Goal: Contribute content: Contribute content

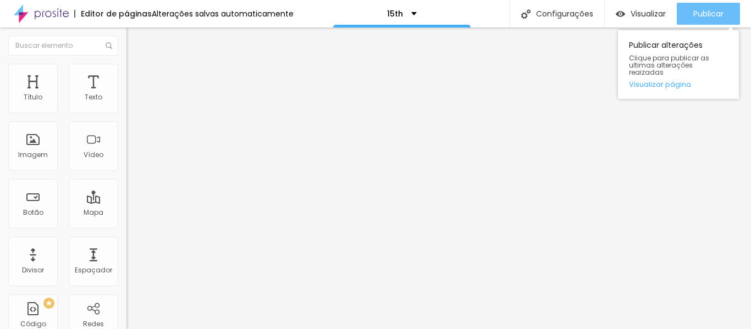
click at [719, 9] on span "Publicar" at bounding box center [708, 13] width 30 height 9
click at [706, 14] on span "Publicar" at bounding box center [708, 13] width 30 height 9
click at [692, 6] on button "Publicar" at bounding box center [708, 14] width 63 height 22
click at [704, 14] on span "Publicar" at bounding box center [708, 13] width 30 height 9
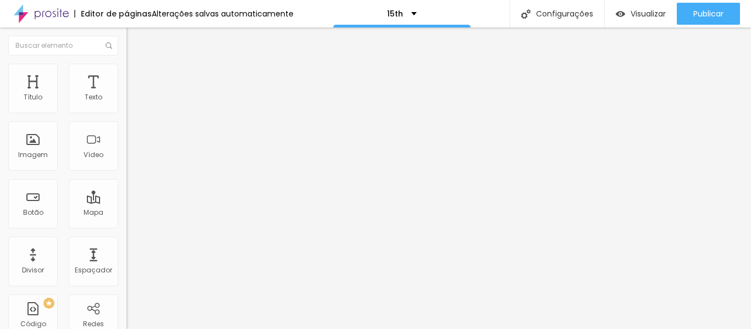
click at [126, 64] on img at bounding box center [131, 69] width 10 height 10
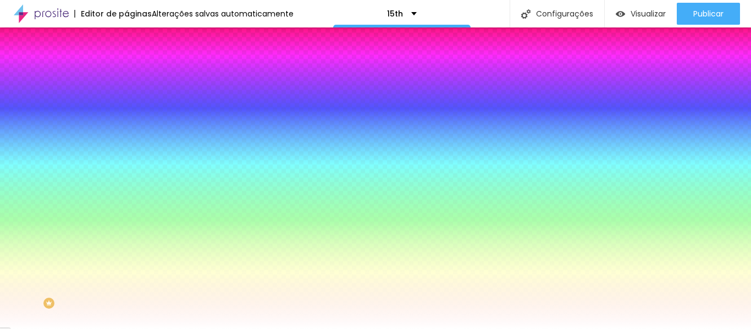
click at [126, 75] on img at bounding box center [131, 80] width 10 height 10
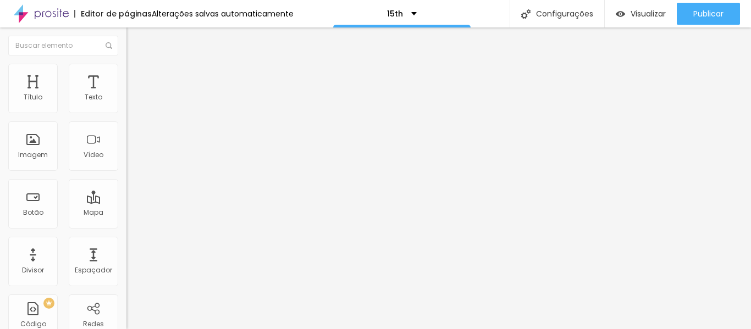
click at [126, 64] on li "Conteúdo" at bounding box center [189, 58] width 126 height 11
click at [136, 76] on span "Estilo" at bounding box center [144, 71] width 17 height 9
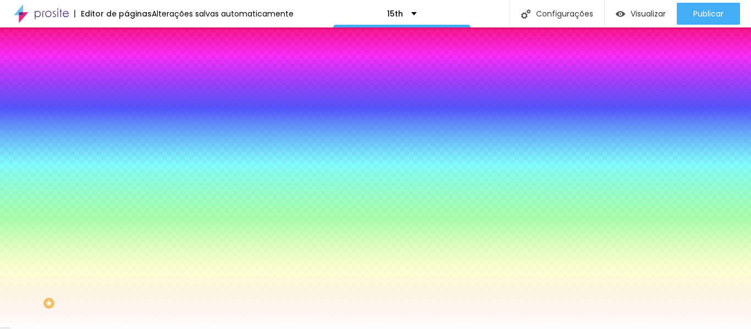
click at [126, 64] on li "Conteúdo" at bounding box center [189, 58] width 126 height 11
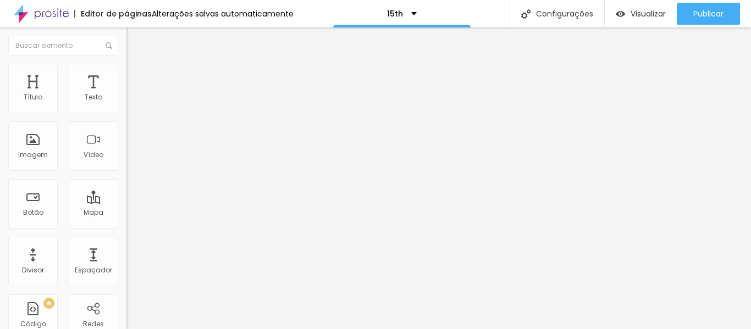
click at [135, 38] on img "button" at bounding box center [139, 40] width 9 height 9
click at [126, 95] on span "Adicionar imagem" at bounding box center [161, 89] width 71 height 9
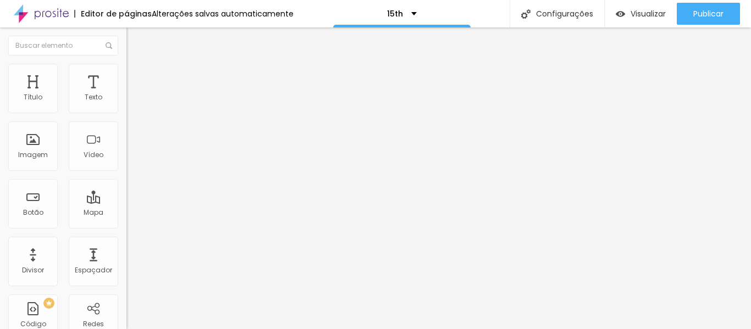
click at [136, 74] on span "Estilo" at bounding box center [144, 71] width 17 height 9
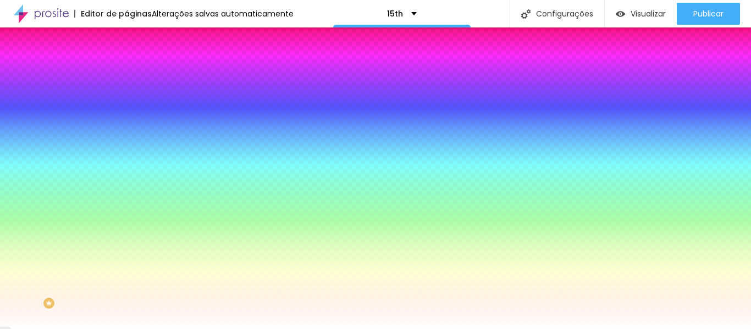
click at [136, 78] on span "Avançado" at bounding box center [154, 82] width 36 height 9
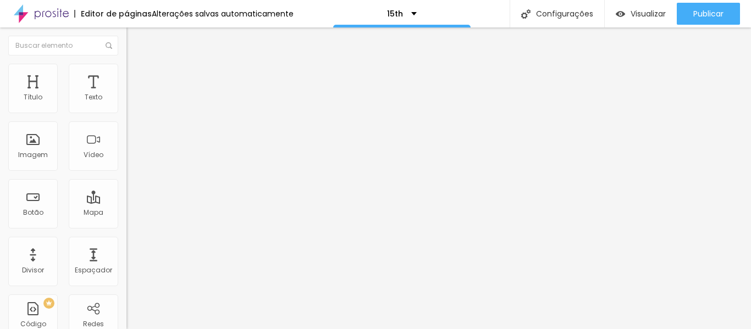
type input "0"
drag, startPoint x: 40, startPoint y: 107, endPoint x: 0, endPoint y: 114, distance: 40.3
type input "0"
click at [126, 213] on input "range" at bounding box center [161, 217] width 71 height 9
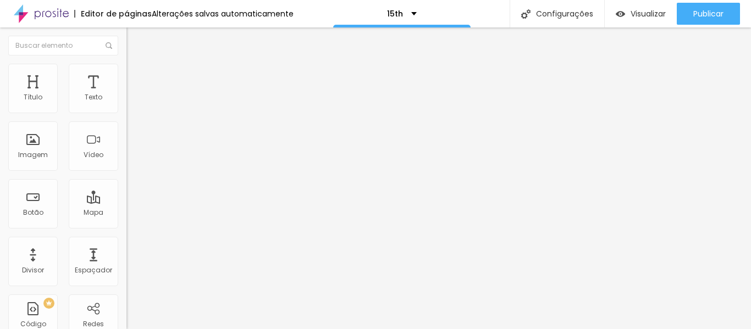
click at [126, 75] on li "Avançado" at bounding box center [189, 80] width 126 height 11
type input "0"
drag, startPoint x: 30, startPoint y: 107, endPoint x: 0, endPoint y: 114, distance: 30.5
type input "0"
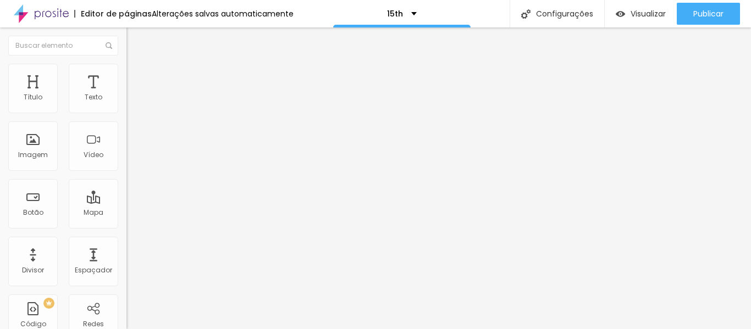
click at [126, 213] on input "range" at bounding box center [161, 217] width 71 height 9
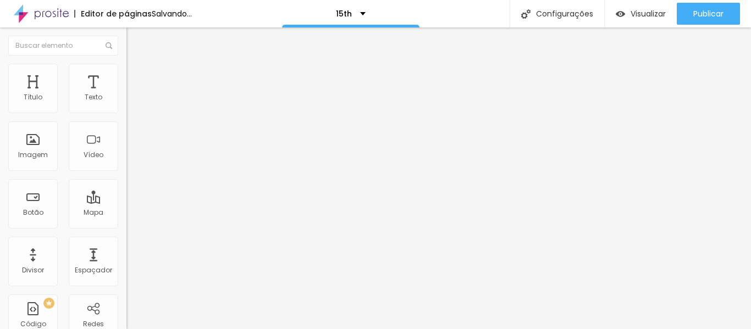
type input "0"
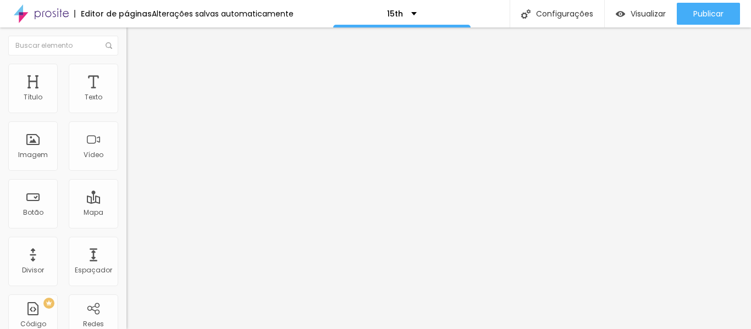
drag, startPoint x: 28, startPoint y: 131, endPoint x: 8, endPoint y: 131, distance: 19.8
type input "0"
click at [136, 76] on span "Estilo" at bounding box center [144, 71] width 17 height 9
type input "95"
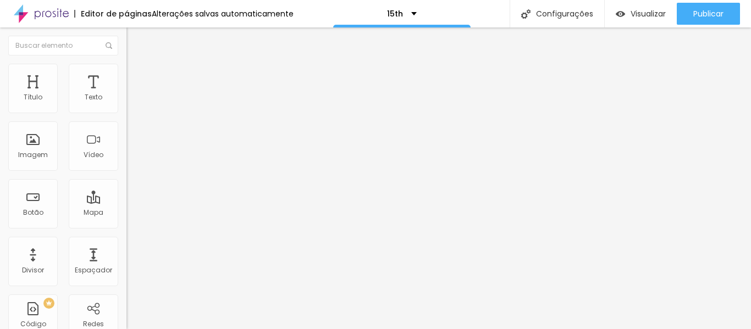
type input "95"
type input "90"
type input "95"
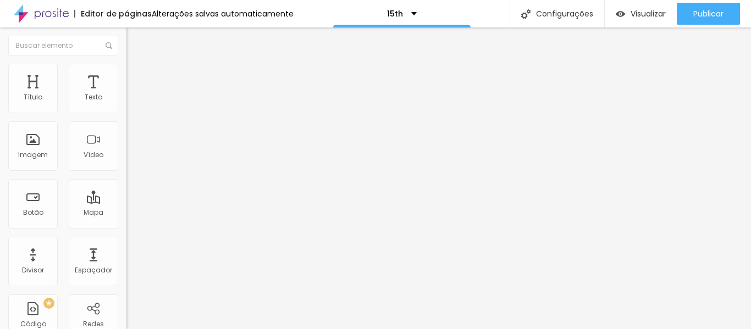
type input "100"
drag, startPoint x: 110, startPoint y: 117, endPoint x: 124, endPoint y: 112, distance: 15.1
click at [126, 112] on input "range" at bounding box center [161, 108] width 71 height 9
click at [136, 78] on span "Avançado" at bounding box center [154, 82] width 36 height 9
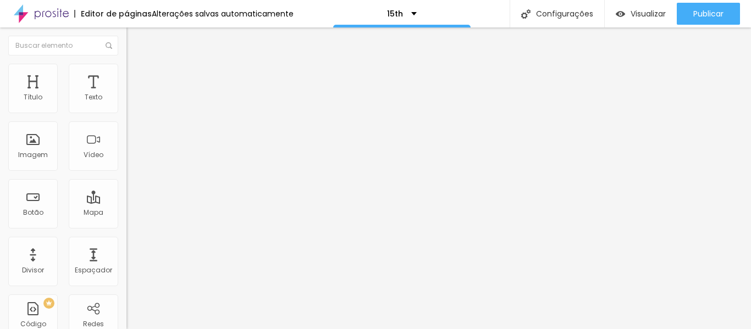
click at [126, 71] on li "Estilo" at bounding box center [189, 69] width 126 height 11
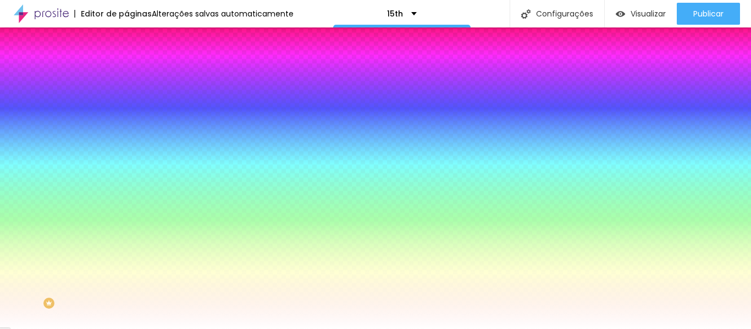
click at [126, 75] on li "Avançado" at bounding box center [189, 80] width 126 height 11
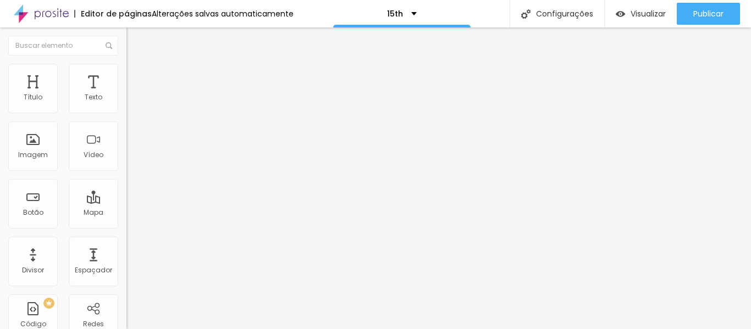
click at [126, 75] on img at bounding box center [131, 80] width 10 height 10
type input "25"
type input "30"
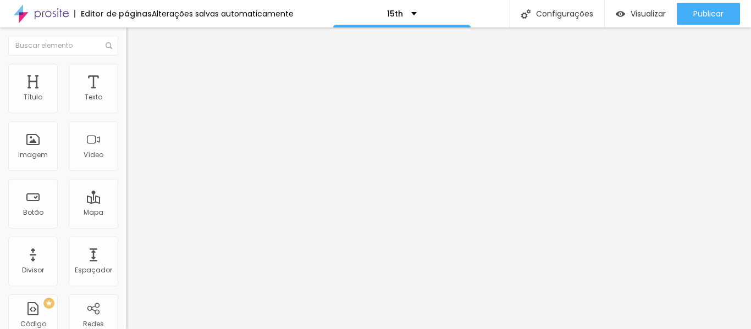
drag, startPoint x: 68, startPoint y: 110, endPoint x: 102, endPoint y: 111, distance: 34.1
type input "30"
click at [126, 213] on input "range" at bounding box center [161, 217] width 71 height 9
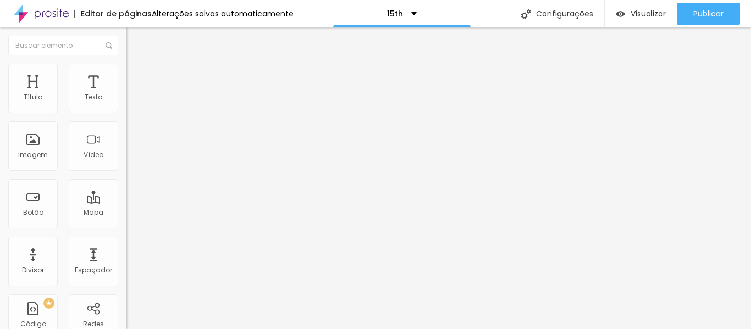
type input "30"
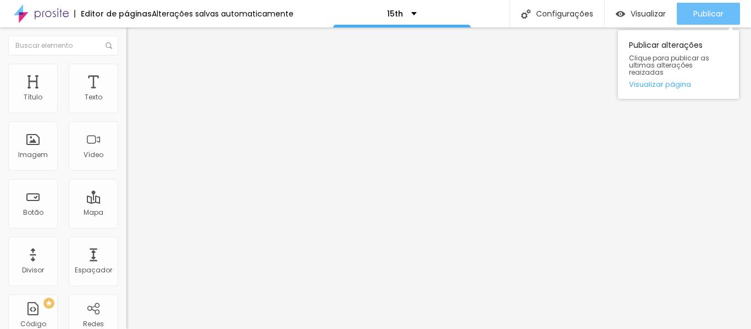
click at [705, 21] on div "Publicar" at bounding box center [708, 14] width 30 height 22
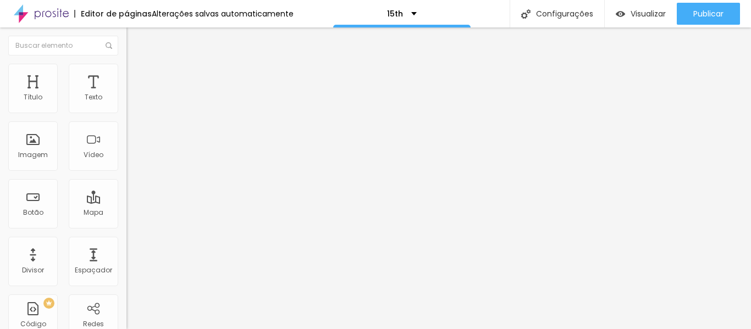
click at [126, 75] on li "Avançado" at bounding box center [189, 80] width 126 height 11
click at [136, 74] on span "Estilo" at bounding box center [144, 71] width 17 height 9
click at [126, 100] on span "Encaixotado" at bounding box center [147, 95] width 43 height 9
click at [136, 76] on span "Estilo" at bounding box center [144, 71] width 17 height 9
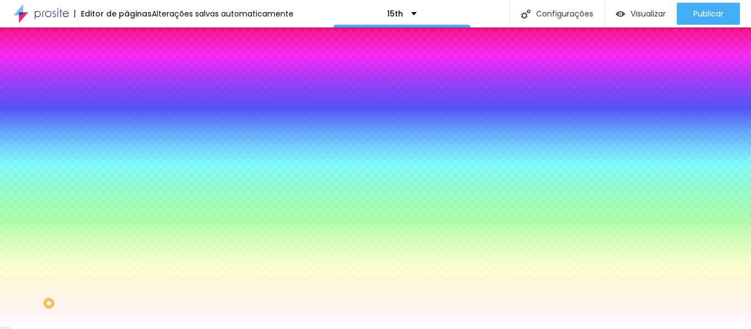
click at [136, 78] on span "Avançado" at bounding box center [154, 82] width 36 height 9
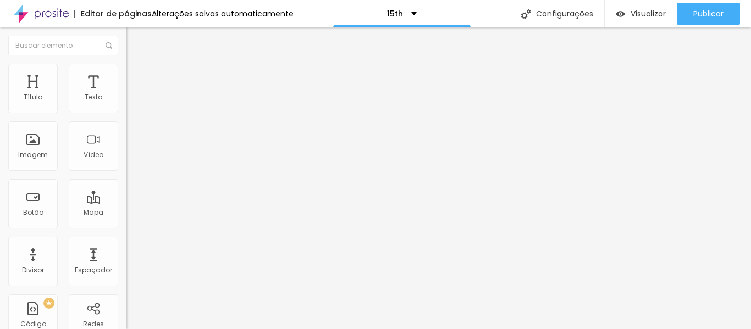
click at [136, 65] on span "Conteúdo" at bounding box center [153, 60] width 34 height 9
click at [126, 113] on div "Modo Encaixotado Encaixotado Completo" at bounding box center [189, 101] width 126 height 30
click at [126, 100] on span "Encaixotado" at bounding box center [147, 95] width 43 height 9
click at [126, 116] on div "Completo" at bounding box center [189, 112] width 126 height 7
click at [126, 107] on span "Encaixotado" at bounding box center [147, 101] width 43 height 9
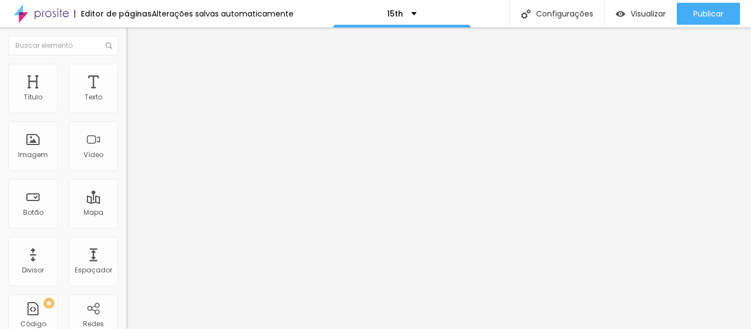
click at [126, 73] on ul "Conteúdo Estilo Avançado" at bounding box center [189, 69] width 126 height 33
click at [126, 73] on li "Estilo" at bounding box center [189, 69] width 126 height 11
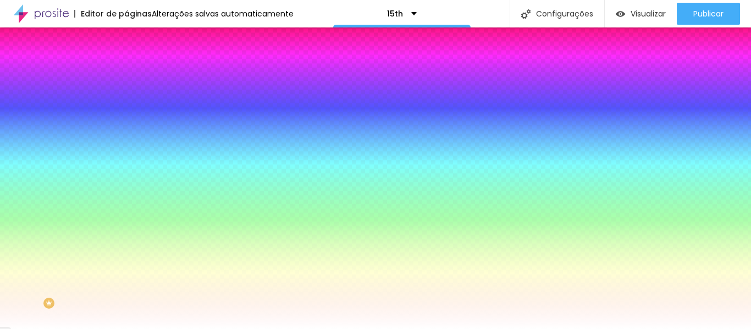
click at [136, 78] on span "Avançado" at bounding box center [154, 82] width 36 height 9
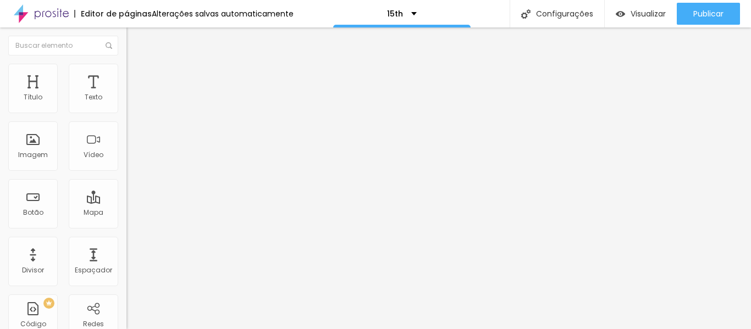
click at [136, 75] on span "Estilo" at bounding box center [144, 71] width 17 height 9
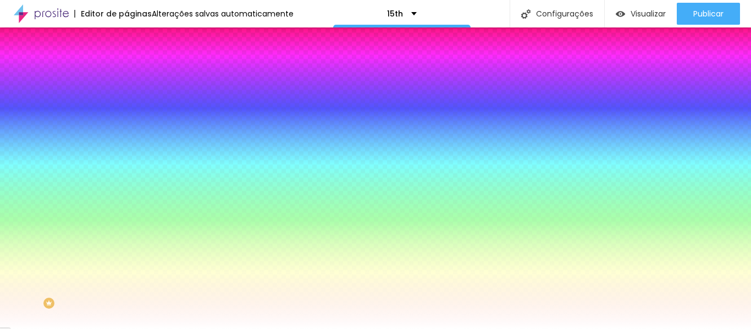
click at [126, 114] on span "Nenhum" at bounding box center [140, 109] width 29 height 9
click at [126, 131] on span "Parallax" at bounding box center [139, 126] width 27 height 9
click at [136, 81] on span "Avançado" at bounding box center [154, 82] width 36 height 9
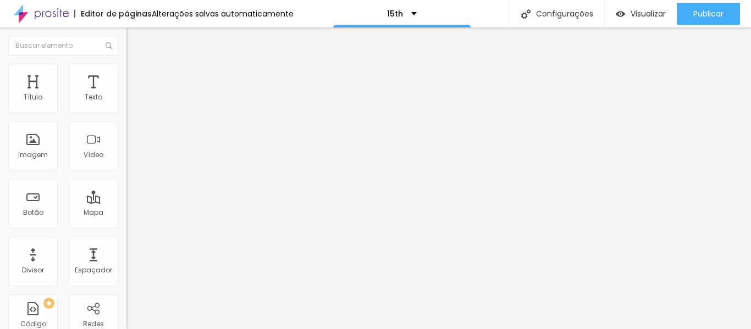
click at [136, 81] on span "Avançado" at bounding box center [154, 82] width 36 height 9
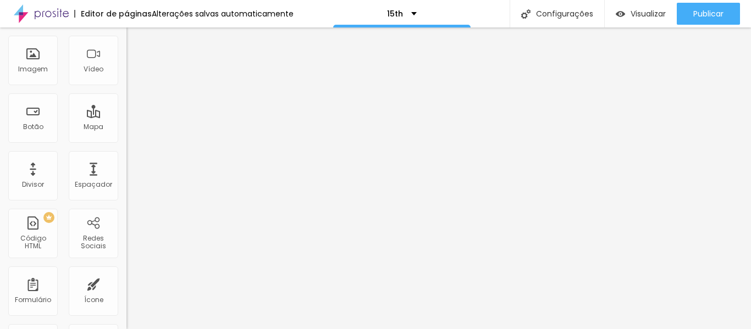
scroll to position [0, 0]
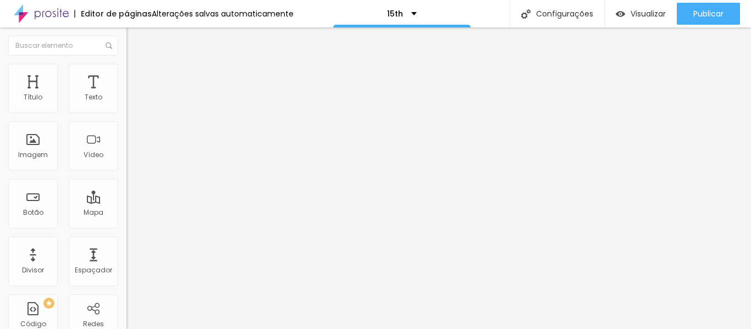
click at [126, 63] on img at bounding box center [131, 58] width 10 height 10
click at [126, 101] on div "Modo Encaixotado Encaixotado Completo" at bounding box center [189, 101] width 126 height 30
click at [126, 100] on span "Encaixotado" at bounding box center [147, 95] width 43 height 9
click at [126, 75] on li "Avançado" at bounding box center [189, 80] width 126 height 11
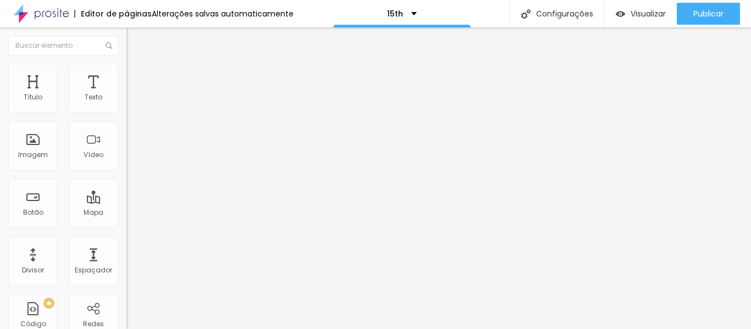
click at [126, 172] on span "Original" at bounding box center [139, 167] width 26 height 9
click at [154, 179] on span "16:9" at bounding box center [160, 173] width 13 height 9
click at [126, 189] on span "Padrão" at bounding box center [138, 184] width 25 height 9
click at [126, 196] on span "Quadrado" at bounding box center [144, 190] width 36 height 9
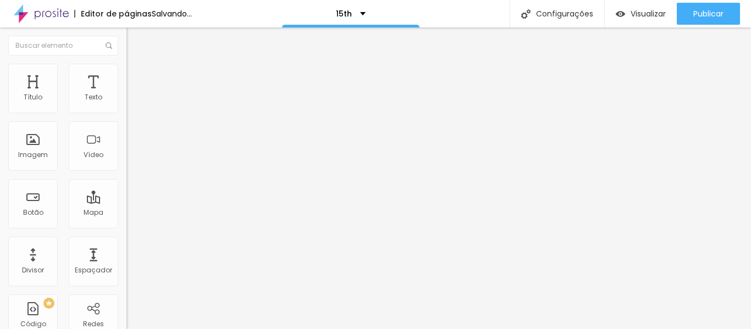
click at [126, 202] on span "Original" at bounding box center [139, 197] width 26 height 9
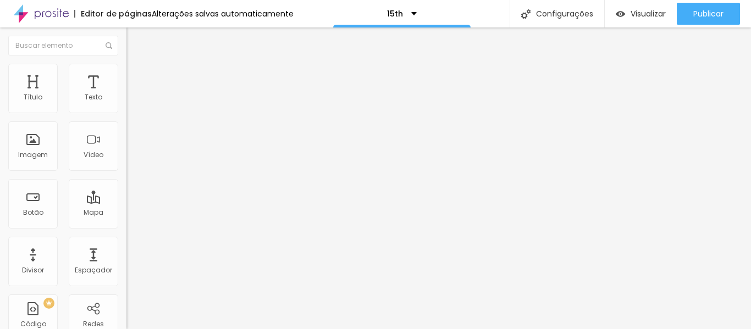
click at [136, 78] on span "Avançado" at bounding box center [154, 82] width 36 height 9
type input "37"
type input "43"
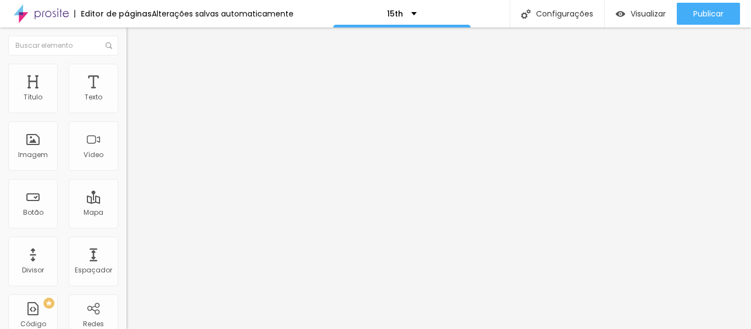
type input "50"
type input "56"
type input "62"
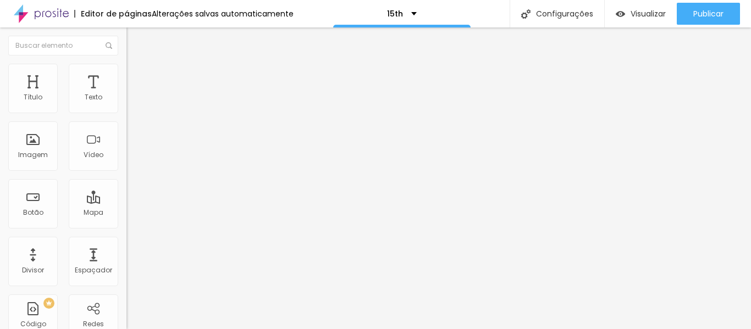
type input "62"
type input "68"
type input "81"
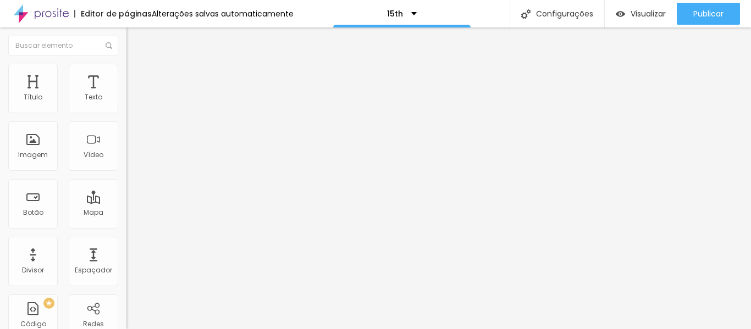
type input "112"
type input "118"
type input "124"
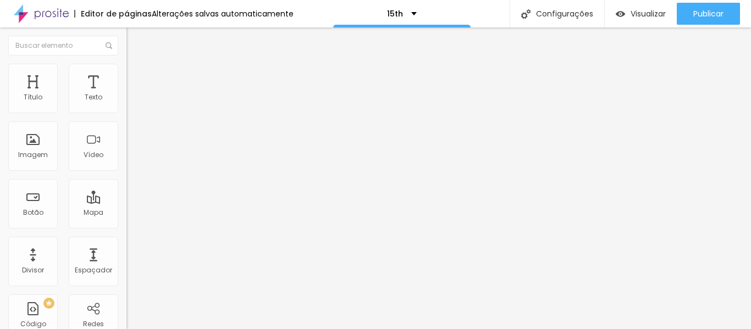
type input "124"
type input "130"
type input "137"
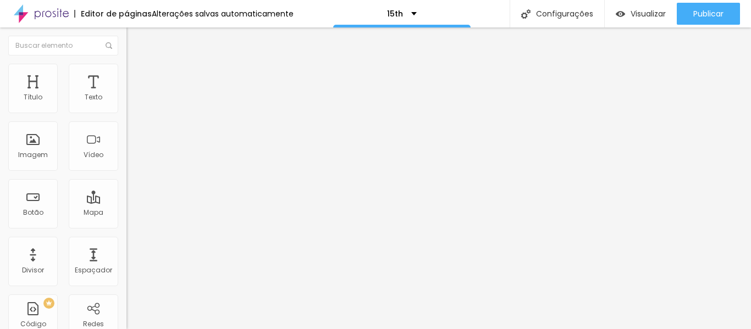
type input "143"
type input "155"
type input "162"
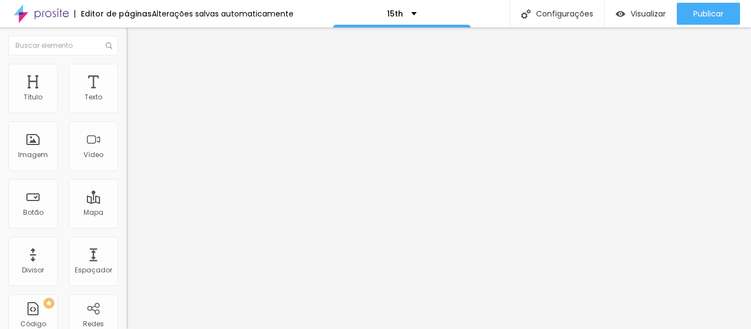
type input "162"
type input "168"
type input "174"
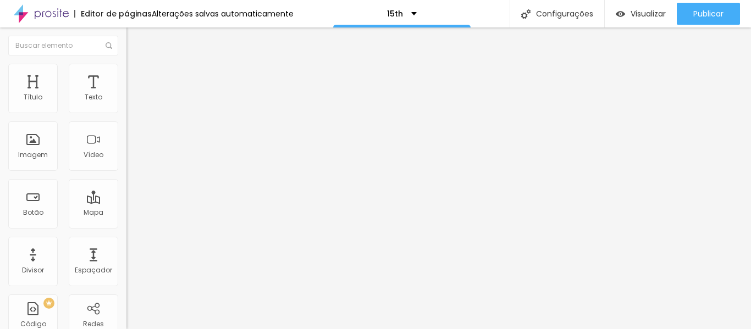
type input "186"
type input "193"
type input "199"
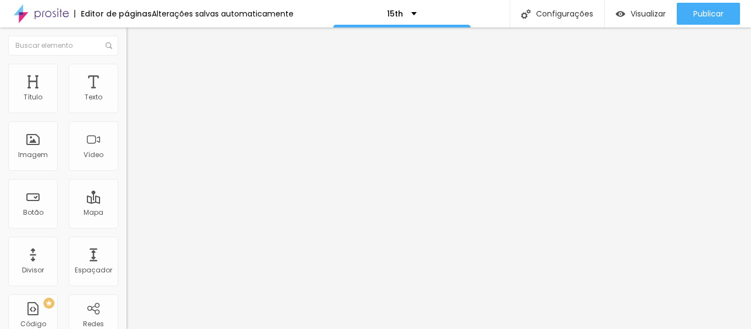
type input "199"
type input "211"
type input "217"
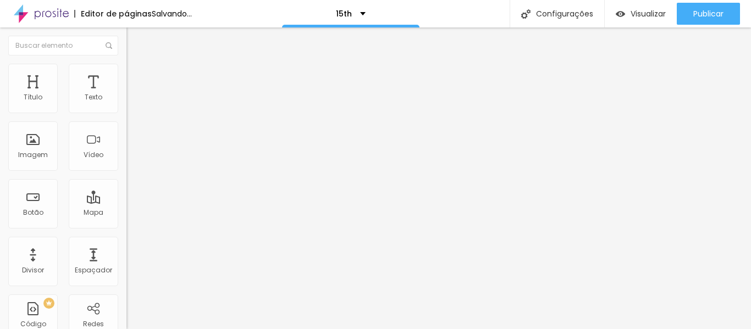
type input "230"
type input "236"
type input "242"
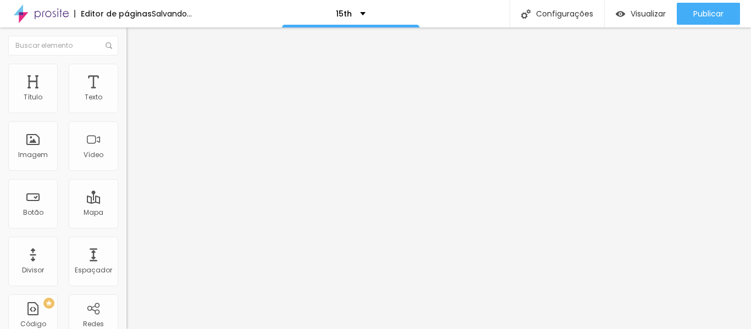
type input "242"
type input "255"
type input "261"
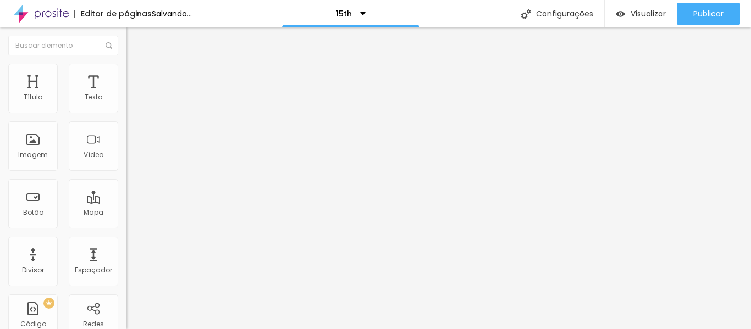
type input "267"
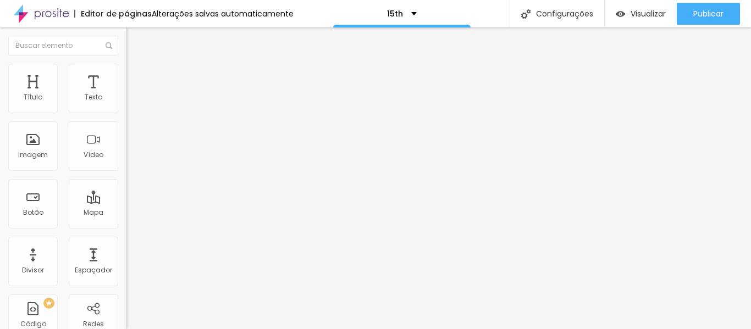
type input "273"
type input "286"
type input "292"
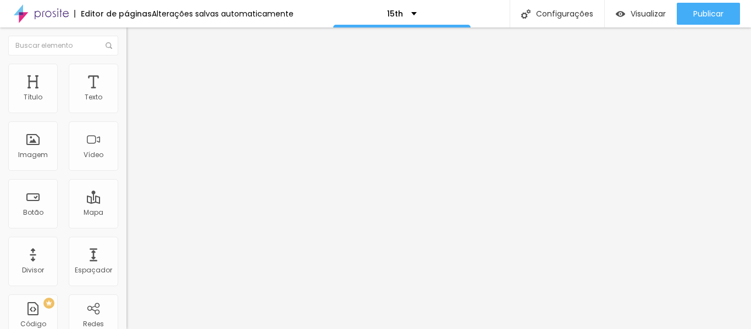
type input "292"
type input "298"
type input "304"
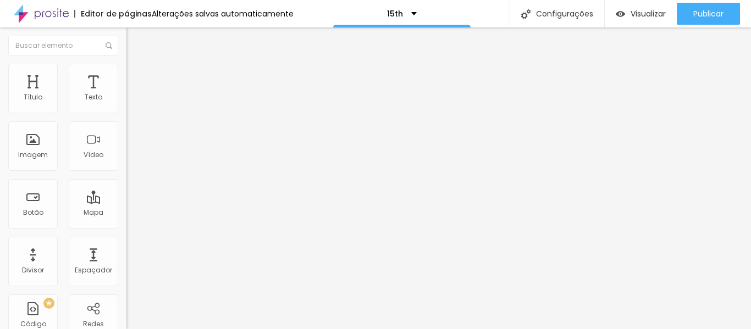
type input "311"
type input "323"
type input "335"
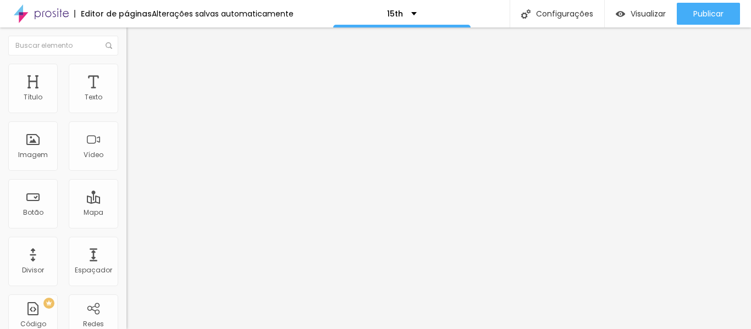
type input "335"
type input "342"
type input "348"
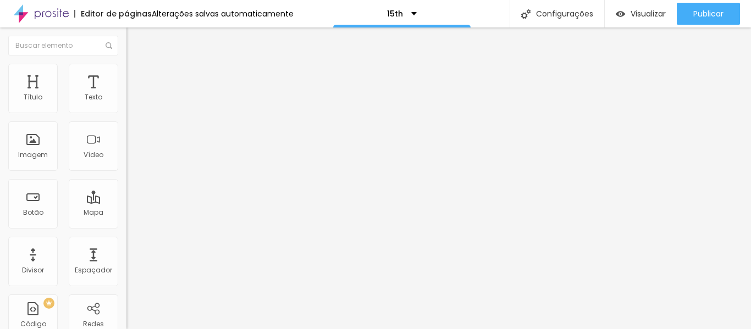
type input "354"
type input "360"
type input "367"
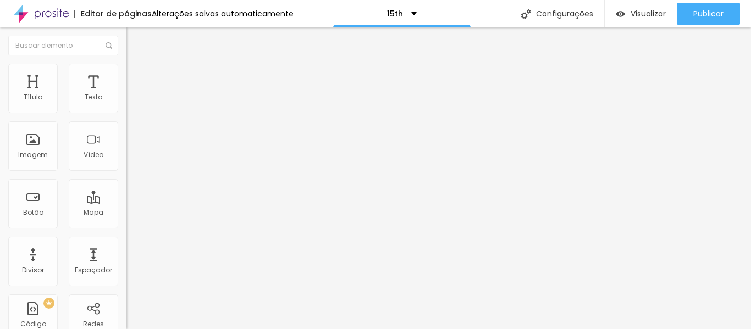
type input "367"
type input "373"
type input "379"
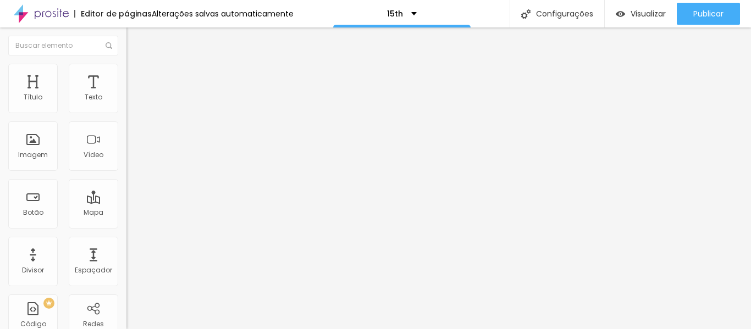
type input "385"
type input "391"
type input "398"
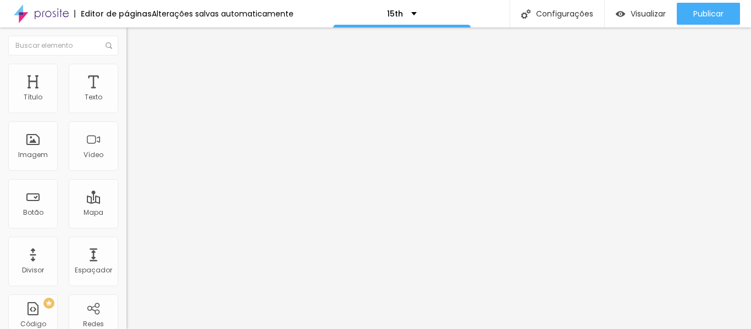
type input "398"
type input "404"
type input "410"
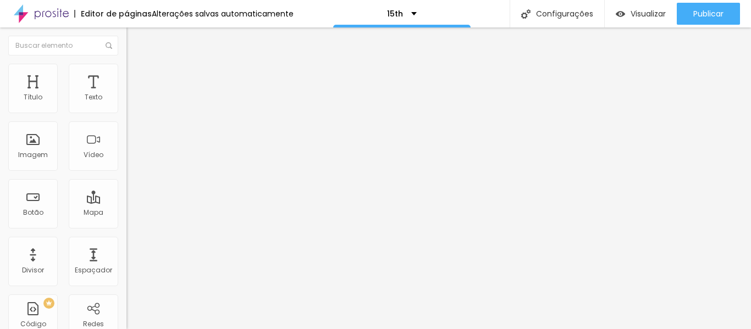
type input "416"
type input "422"
type input "429"
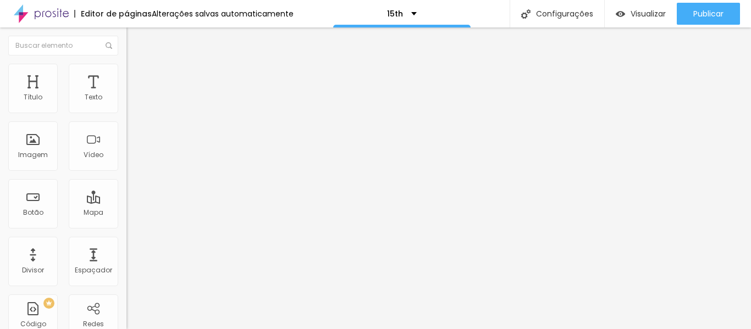
type input "429"
type input "441"
type input "447"
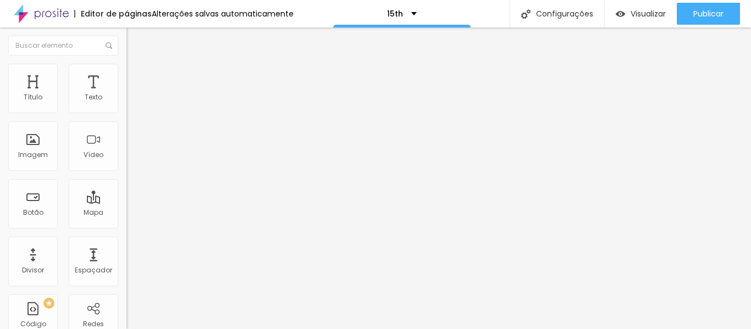
type input "454"
type input "466"
type input "472"
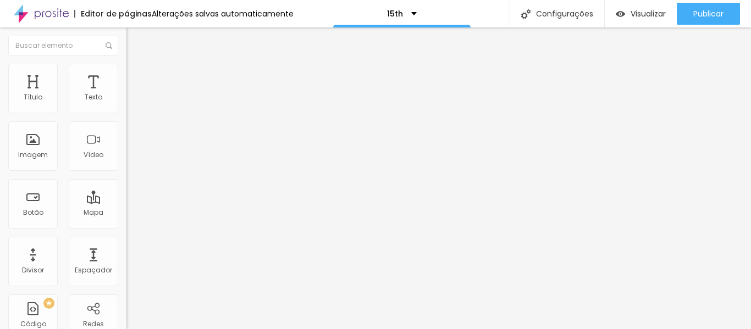
type input "472"
type input "478"
type input "472"
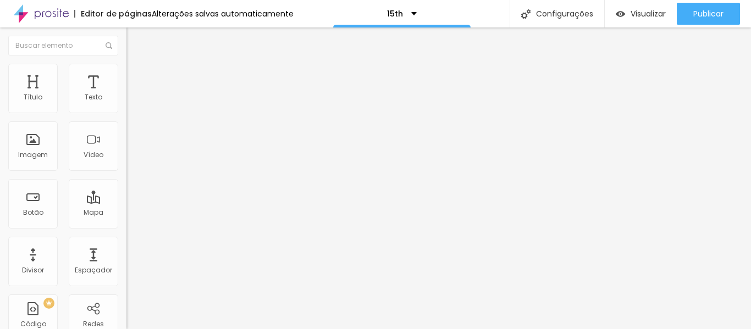
type input "466"
type input "267"
type input "261"
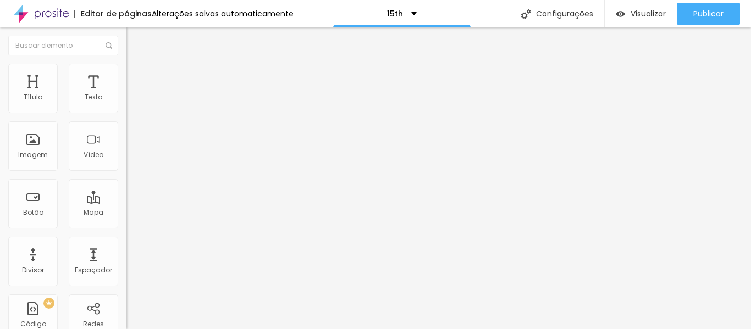
type input "261"
type input "255"
type input "248"
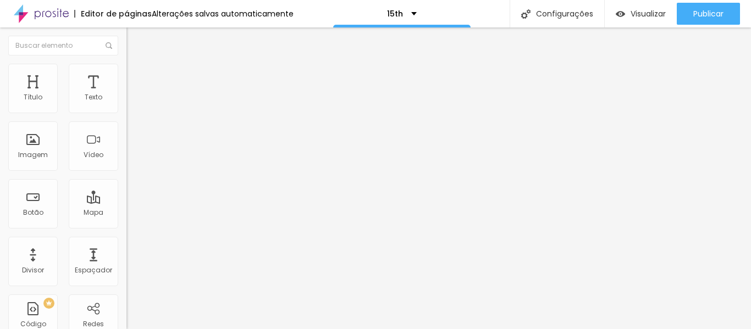
type input "242"
type input "217"
type input "205"
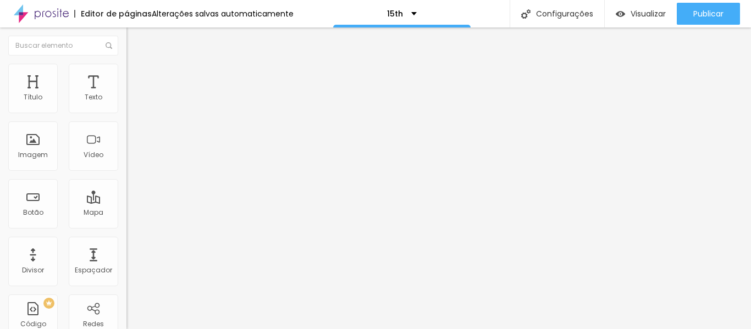
type input "205"
type input "180"
type input "174"
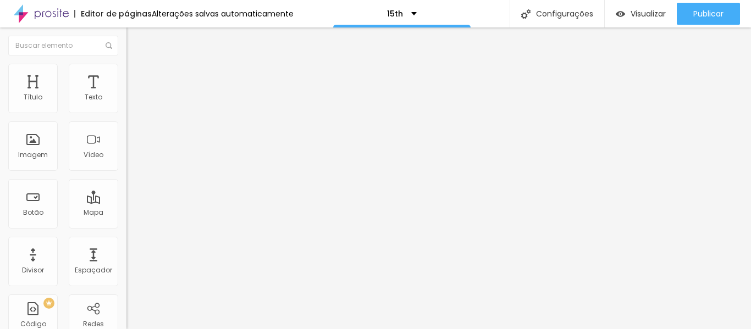
type input "168"
type input "162"
type input "155"
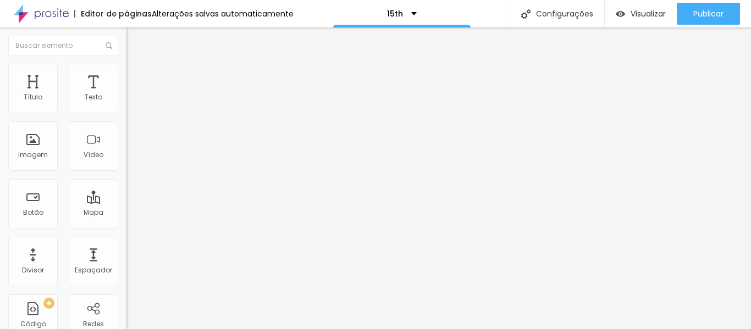
type input "155"
type input "149"
type input "137"
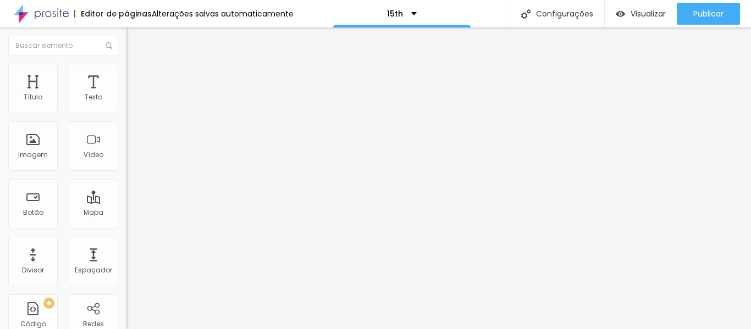
type input "106"
type input "87"
type input "75"
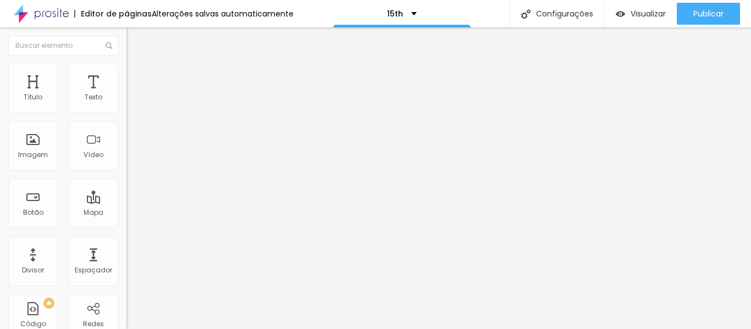
type input "75"
type input "62"
type input "50"
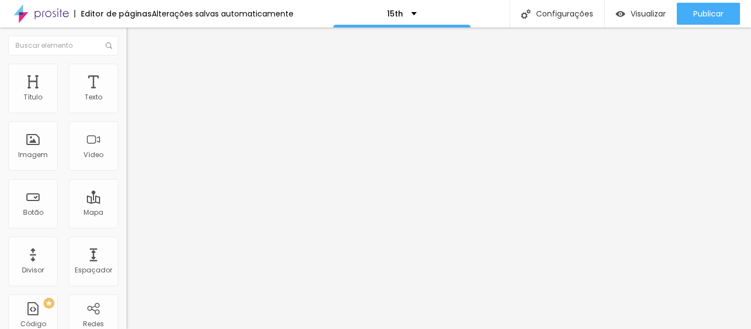
type input "0"
type input "43"
type input "81"
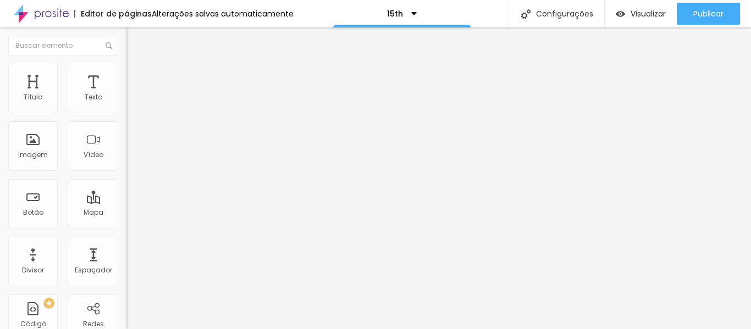
type input "81"
type input "87"
type input "93"
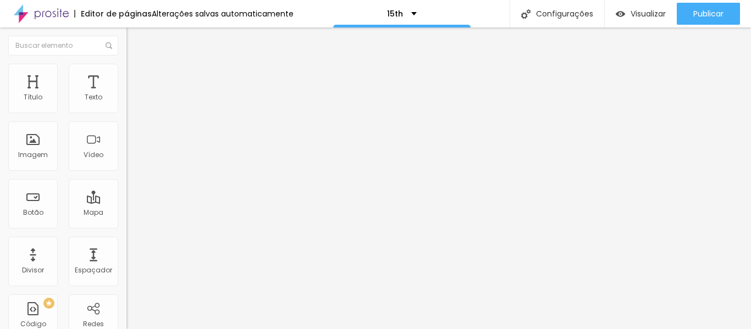
type input "130"
type input "149"
type input "155"
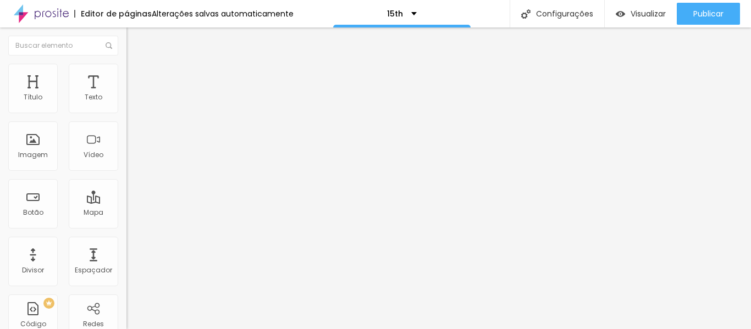
type input "155"
type input "174"
type input "211"
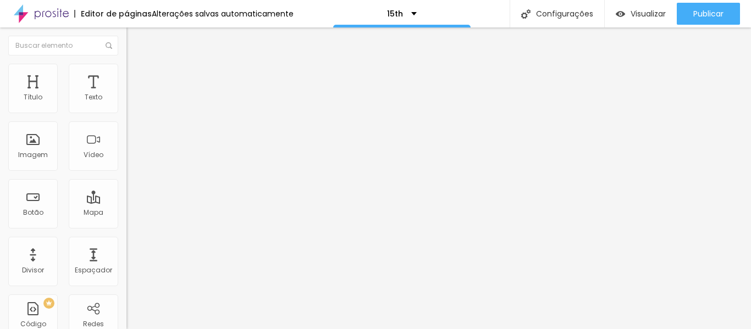
drag, startPoint x: 26, startPoint y: 129, endPoint x: 23, endPoint y: 135, distance: 7.4
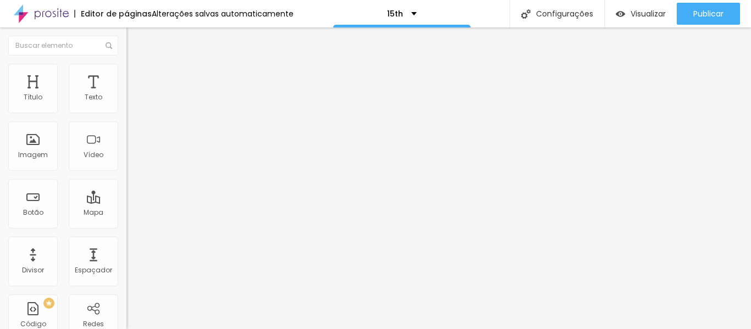
click at [126, 64] on li "Estilo" at bounding box center [189, 69] width 126 height 11
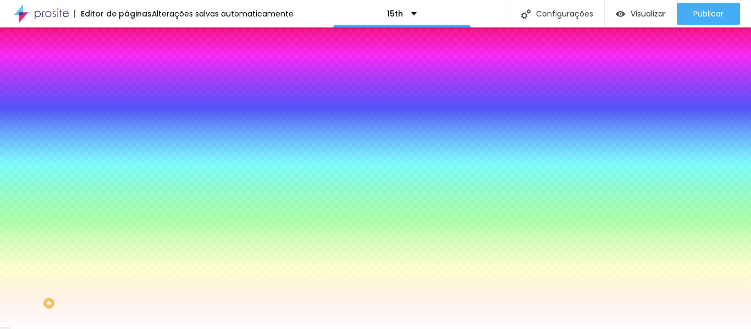
click at [126, 100] on div "Adicionar imagem" at bounding box center [189, 96] width 126 height 8
click at [126, 101] on span "Adicionar imagem" at bounding box center [161, 96] width 71 height 9
click at [135, 42] on img "button" at bounding box center [139, 40] width 9 height 9
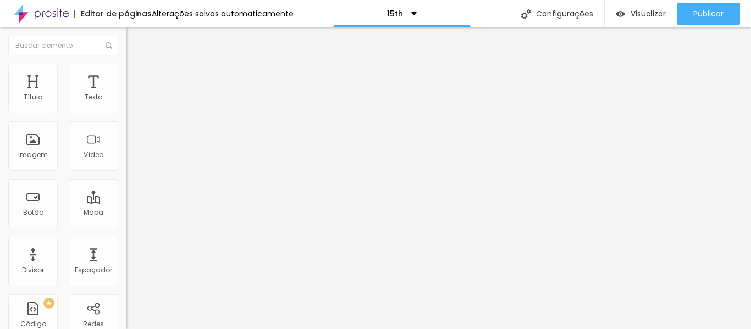
click at [126, 75] on img at bounding box center [131, 80] width 10 height 10
click at [126, 70] on img at bounding box center [131, 69] width 10 height 10
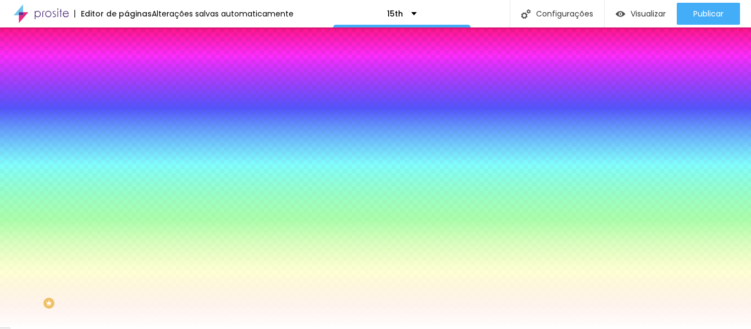
click at [126, 101] on span "Adicionar imagem" at bounding box center [161, 96] width 71 height 9
click at [136, 78] on span "Avançado" at bounding box center [154, 82] width 36 height 9
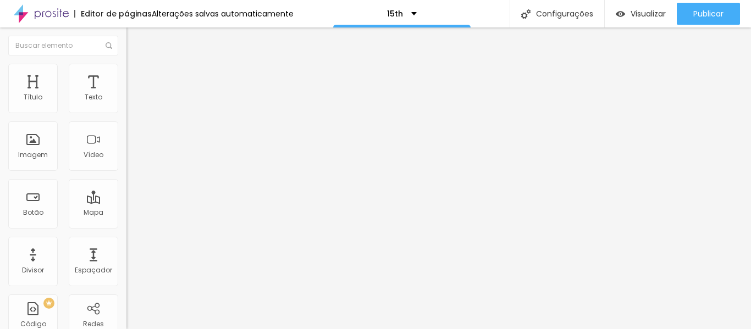
click at [126, 100] on span "Encaixotado" at bounding box center [147, 95] width 43 height 9
click at [136, 78] on span "Avançado" at bounding box center [154, 82] width 36 height 9
drag, startPoint x: 25, startPoint y: 131, endPoint x: 38, endPoint y: 134, distance: 14.0
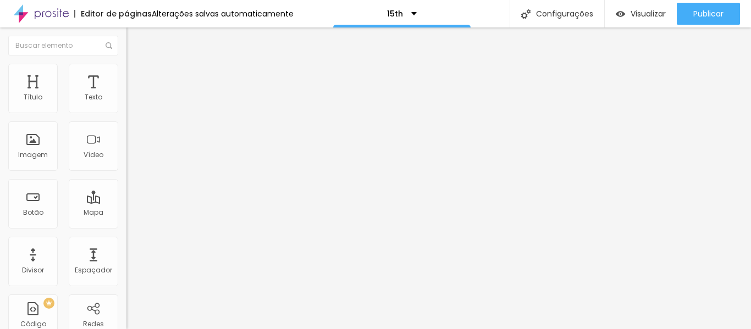
drag, startPoint x: 38, startPoint y: 130, endPoint x: 44, endPoint y: 128, distance: 6.3
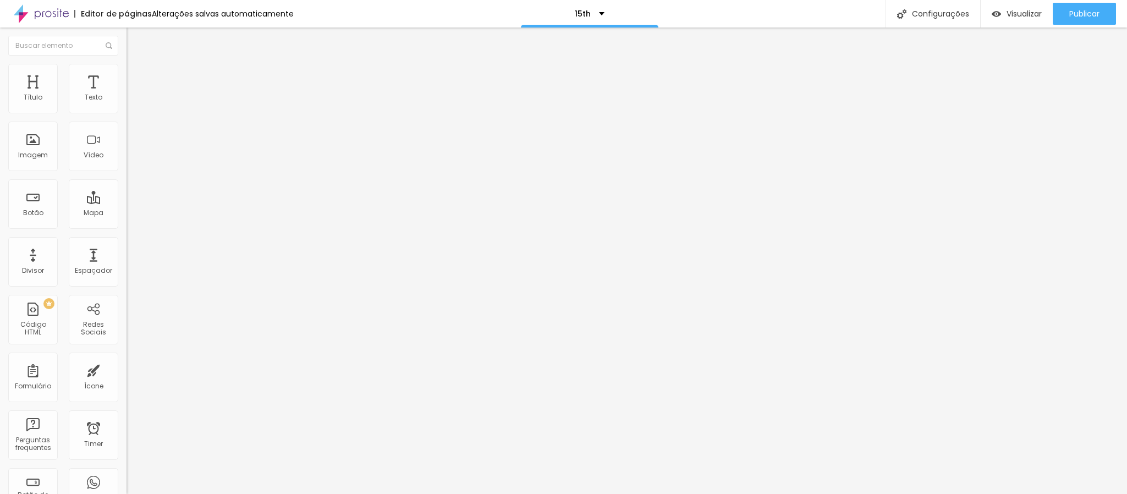
click at [126, 75] on li "Avançado" at bounding box center [189, 80] width 126 height 11
click at [126, 329] on input "range" at bounding box center [161, 373] width 71 height 9
drag, startPoint x: 57, startPoint y: 136, endPoint x: 64, endPoint y: 136, distance: 7.7
click at [126, 329] on input "range" at bounding box center [161, 373] width 71 height 9
click at [126, 63] on img at bounding box center [131, 58] width 10 height 10
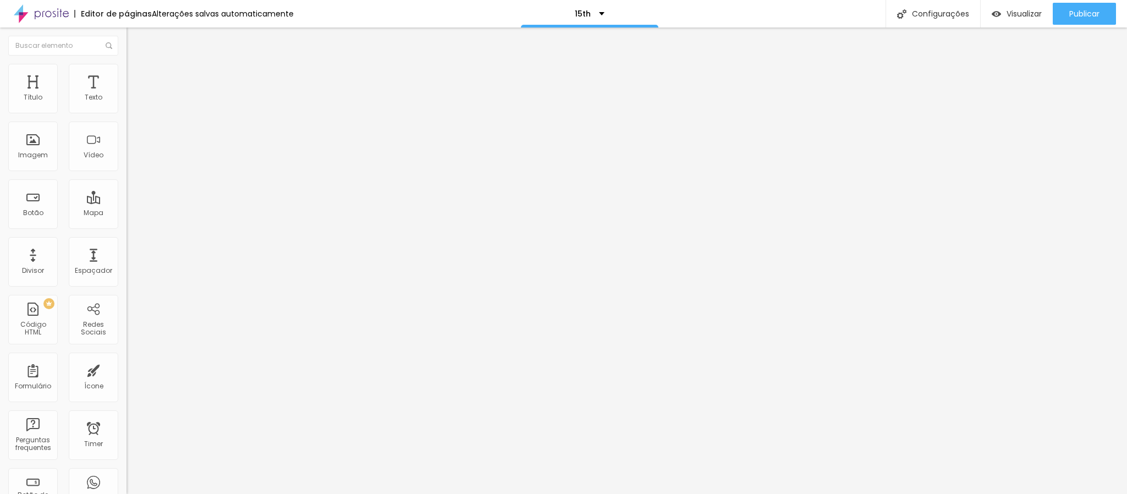
click at [126, 67] on li "Estilo" at bounding box center [189, 69] width 126 height 11
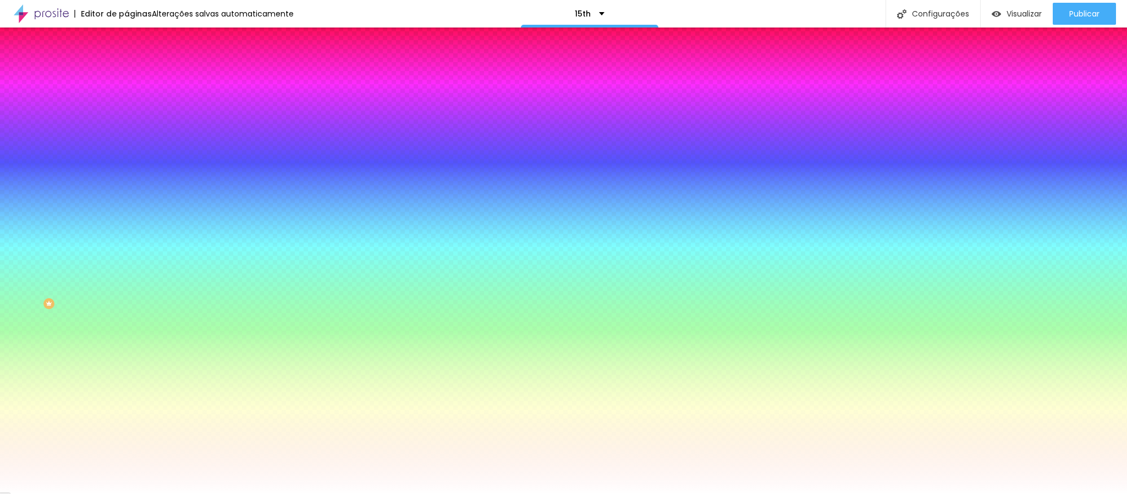
click at [126, 75] on img at bounding box center [131, 80] width 10 height 10
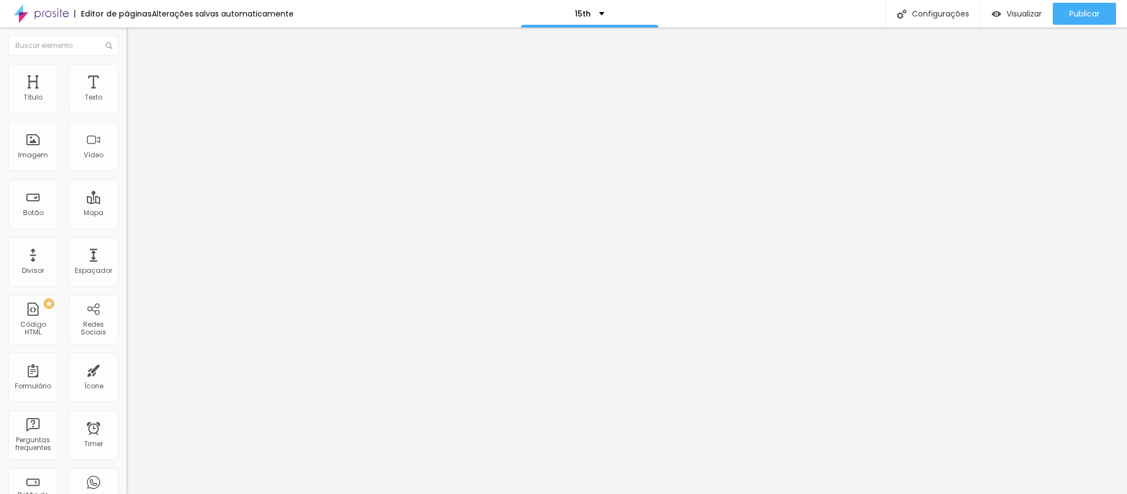
click at [136, 75] on span "Estilo" at bounding box center [144, 71] width 17 height 9
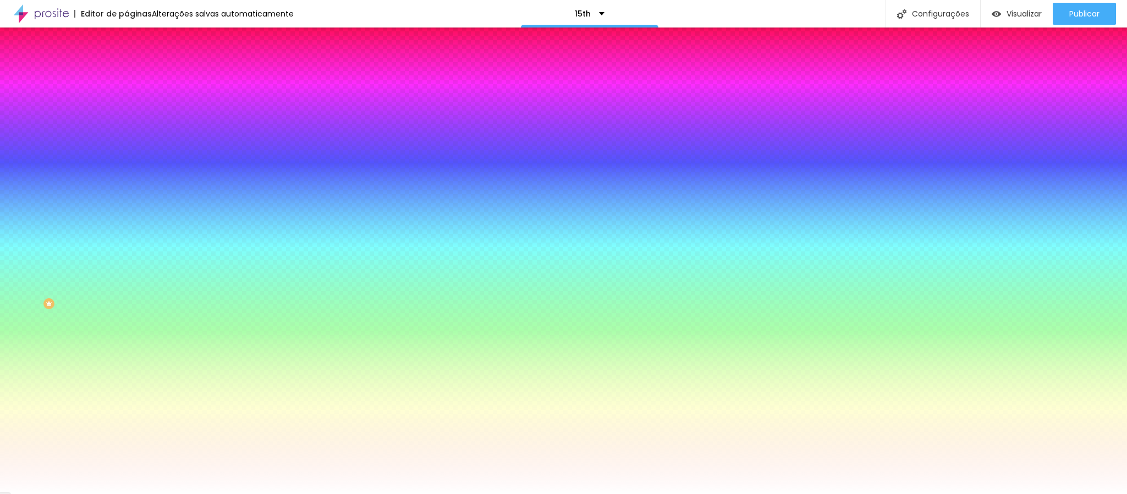
click at [126, 130] on div "Efeito da Imagem Parallax Nenhum Parallax" at bounding box center [189, 115] width 126 height 30
click at [136, 65] on span "Conteúdo" at bounding box center [153, 60] width 34 height 9
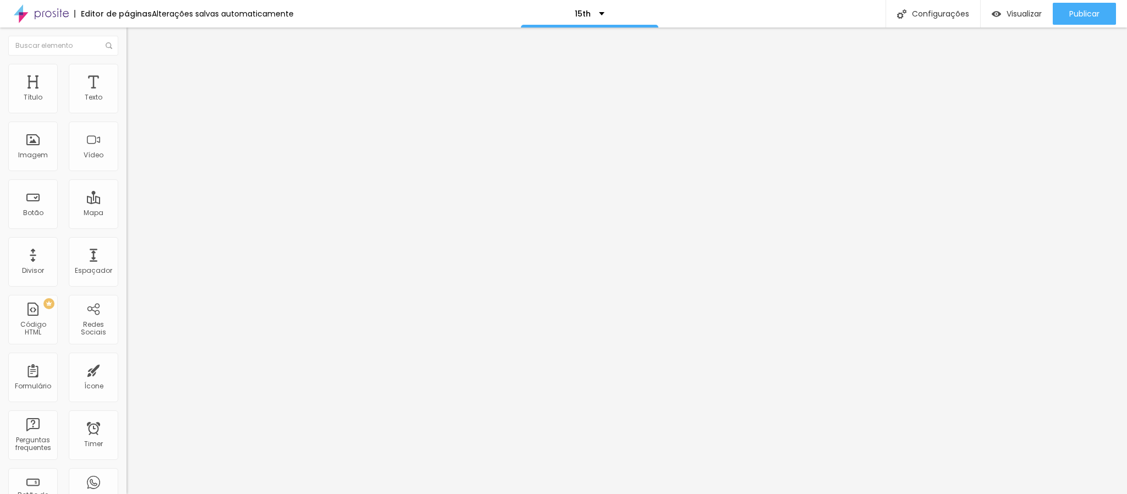
click at [126, 100] on span "Encaixotado" at bounding box center [147, 95] width 43 height 9
click at [126, 116] on div "Completo" at bounding box center [189, 112] width 126 height 7
click at [126, 81] on div "Tipografia" at bounding box center [189, 78] width 126 height 7
click at [126, 106] on button "button" at bounding box center [133, 100] width 15 height 12
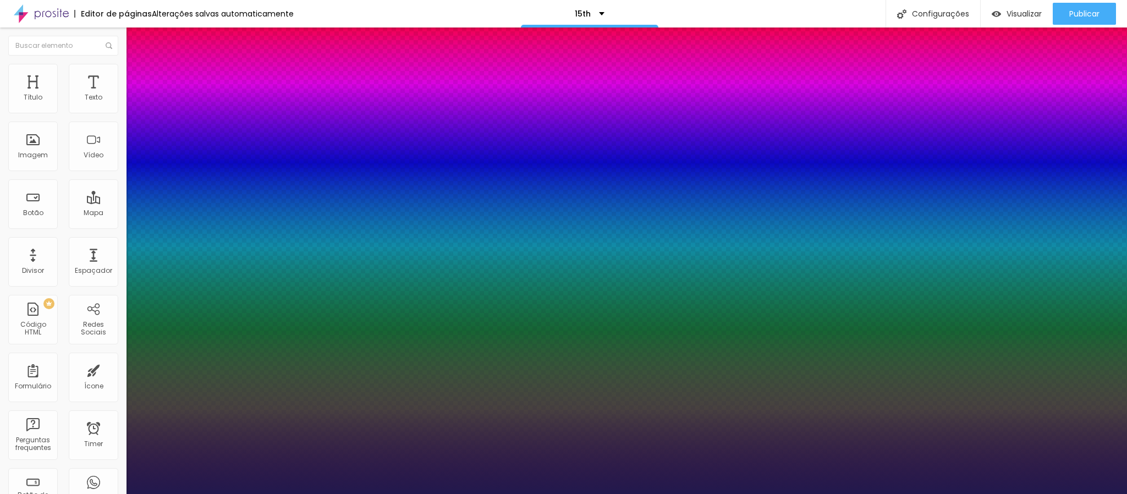
drag, startPoint x: 139, startPoint y: 239, endPoint x: 146, endPoint y: 238, distance: 6.7
drag, startPoint x: 147, startPoint y: 186, endPoint x: 162, endPoint y: 185, distance: 14.9
drag, startPoint x: 184, startPoint y: 263, endPoint x: 240, endPoint y: 262, distance: 56.1
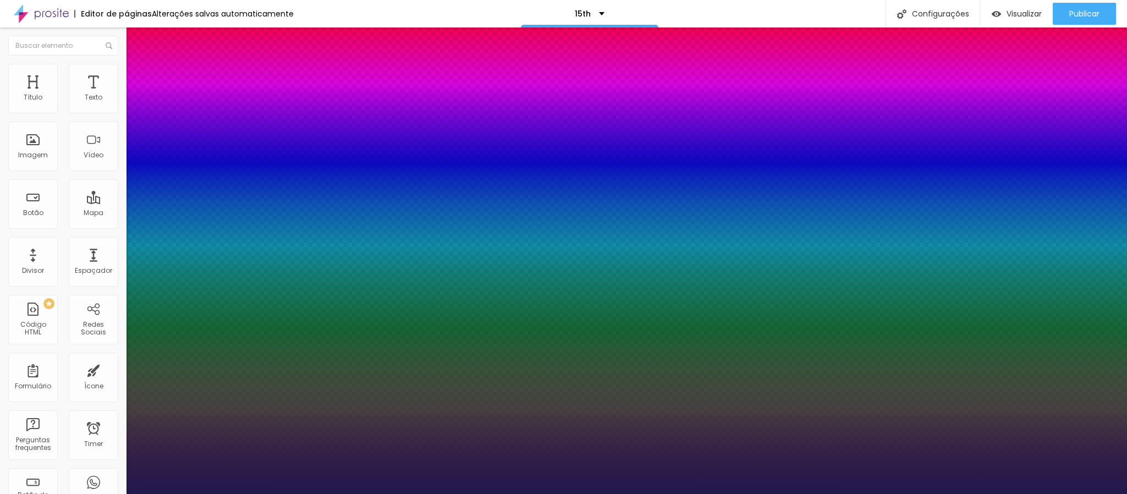
click at [393, 329] on div at bounding box center [563, 494] width 1127 height 0
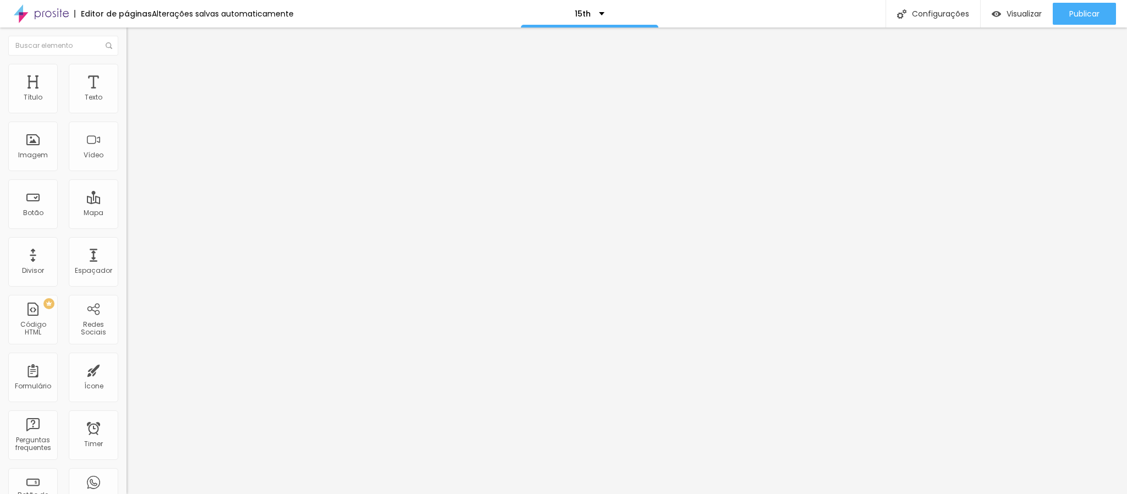
click at [126, 64] on li "Avançado" at bounding box center [189, 69] width 126 height 11
click at [136, 78] on span "Avançado" at bounding box center [154, 82] width 36 height 9
click at [126, 64] on li "Conteúdo" at bounding box center [189, 58] width 126 height 11
click at [126, 70] on img at bounding box center [131, 69] width 10 height 10
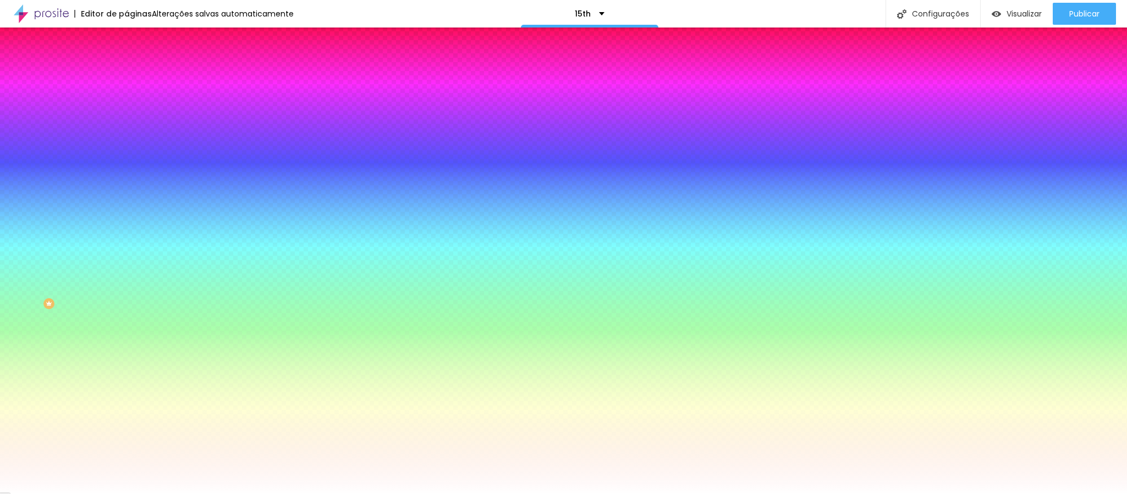
click at [126, 114] on span "Parallax" at bounding box center [139, 109] width 27 height 9
click at [126, 121] on span "Nenhum" at bounding box center [140, 116] width 29 height 9
click at [126, 75] on li "Avançado" at bounding box center [189, 80] width 126 height 11
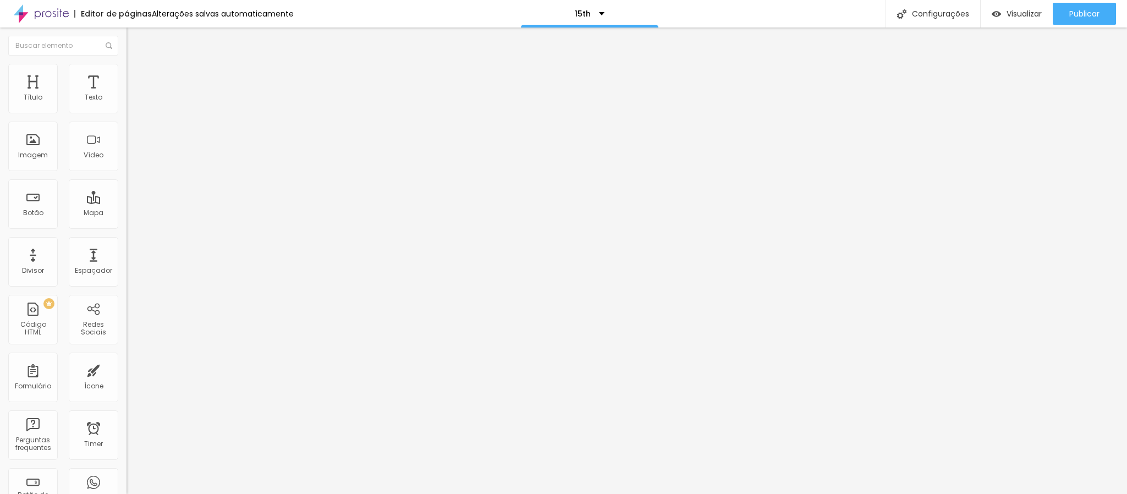
drag, startPoint x: 66, startPoint y: 131, endPoint x: 55, endPoint y: 134, distance: 11.5
click at [126, 329] on input "range" at bounding box center [161, 373] width 71 height 9
drag, startPoint x: 54, startPoint y: 133, endPoint x: 66, endPoint y: 129, distance: 12.2
click at [126, 329] on input "range" at bounding box center [161, 373] width 71 height 9
click at [126, 64] on li "Avançado" at bounding box center [189, 69] width 126 height 11
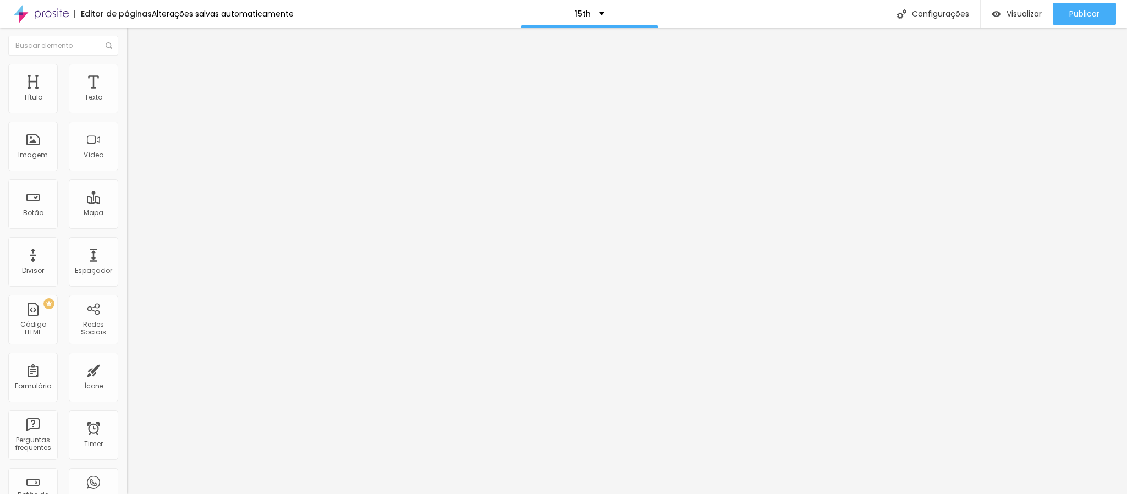
drag, startPoint x: 32, startPoint y: 134, endPoint x: 9, endPoint y: 152, distance: 29.4
click at [126, 329] on input "range" at bounding box center [161, 362] width 71 height 9
drag, startPoint x: 30, startPoint y: 106, endPoint x: 4, endPoint y: 111, distance: 26.2
click at [126, 202] on input "range" at bounding box center [161, 206] width 71 height 9
click at [136, 65] on span "Estilo" at bounding box center [144, 60] width 17 height 9
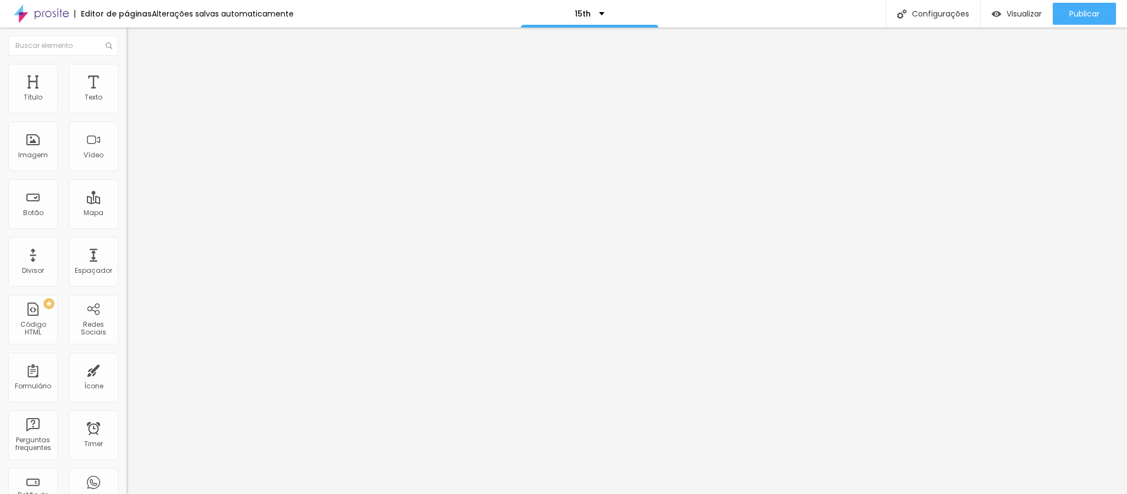
click at [136, 73] on span "Avançado" at bounding box center [154, 71] width 36 height 9
click at [126, 63] on img at bounding box center [131, 58] width 10 height 10
click at [136, 74] on span "Avançado" at bounding box center [154, 71] width 36 height 9
click at [751, 15] on span "Publicar" at bounding box center [1084, 13] width 30 height 9
click at [751, 10] on span "Publicar" at bounding box center [1084, 13] width 30 height 9
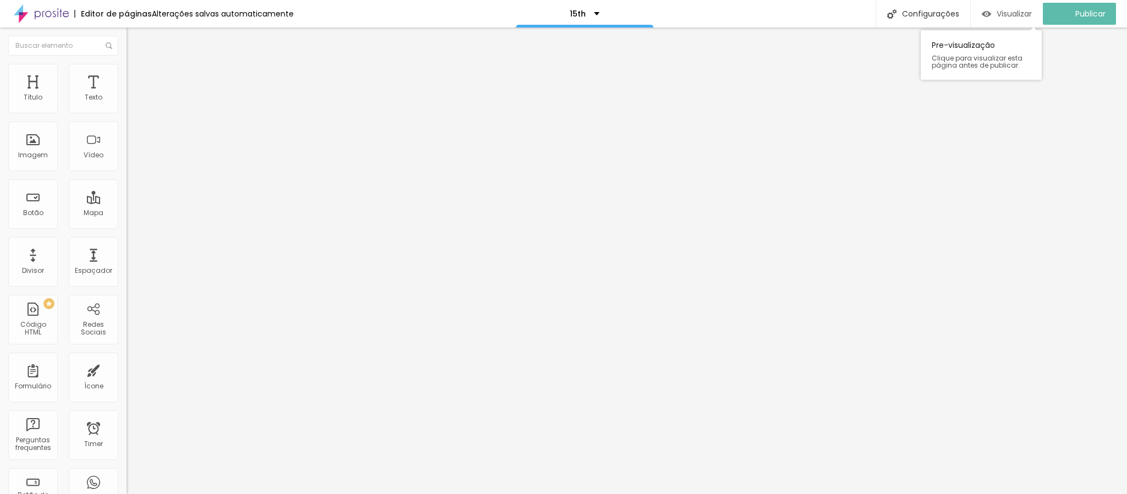
click at [751, 15] on button "Visualizar" at bounding box center [1007, 14] width 72 height 22
click at [126, 64] on li "Estilo" at bounding box center [189, 58] width 126 height 11
click at [136, 76] on span "Avançado" at bounding box center [154, 71] width 36 height 9
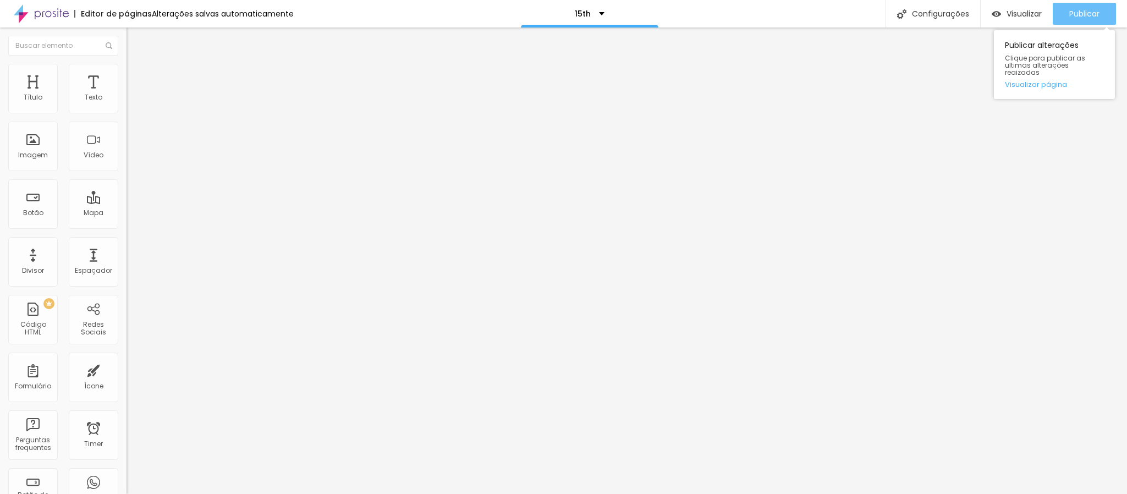
click at [751, 5] on button "Publicar" at bounding box center [1084, 14] width 63 height 22
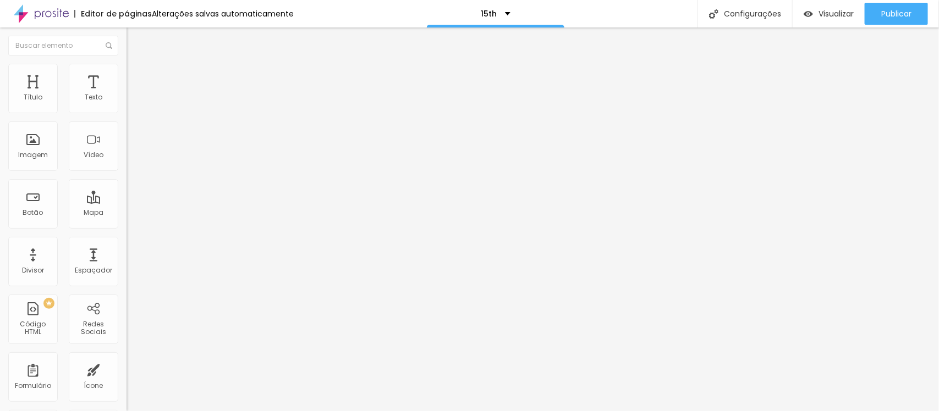
click at [136, 75] on span "Avançado" at bounding box center [154, 71] width 36 height 9
click at [126, 64] on li "Estilo" at bounding box center [189, 58] width 126 height 11
click at [126, 73] on li "Avançado" at bounding box center [189, 69] width 126 height 11
click at [126, 45] on button "Editar Texto" at bounding box center [189, 39] width 126 height 25
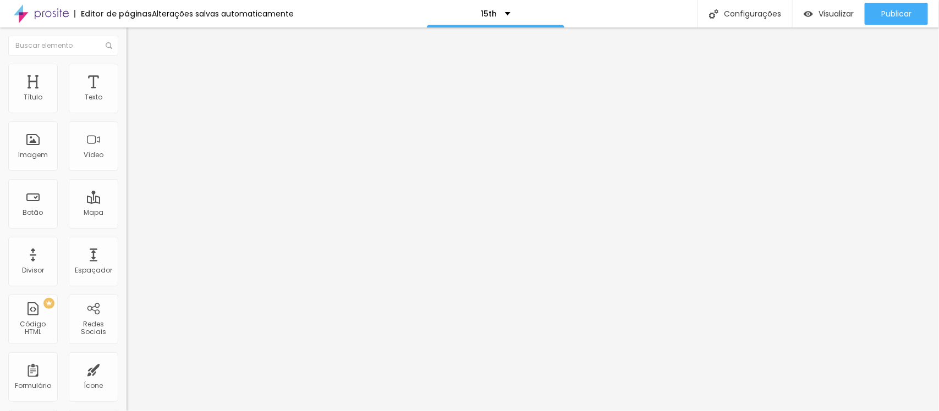
click at [135, 40] on img "button" at bounding box center [139, 40] width 9 height 9
click at [126, 64] on img at bounding box center [131, 69] width 10 height 10
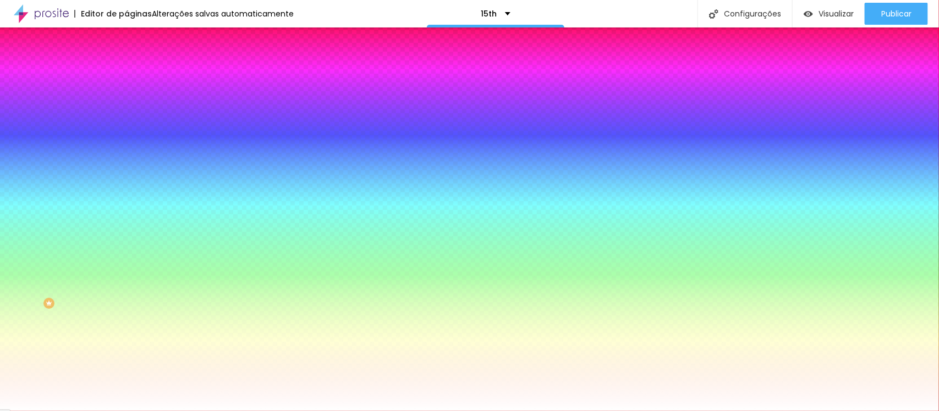
click at [186, 99] on img at bounding box center [189, 95] width 7 height 7
click at [126, 63] on img at bounding box center [131, 58] width 10 height 10
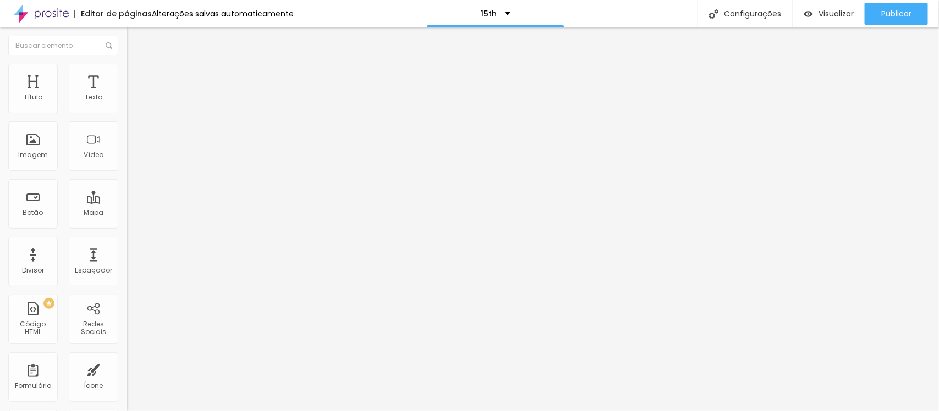
click at [126, 100] on span "Completo" at bounding box center [143, 95] width 34 height 9
click at [126, 107] on span "Encaixotado" at bounding box center [147, 101] width 43 height 9
click at [126, 75] on li "Avançado" at bounding box center [189, 80] width 126 height 11
drag, startPoint x: 54, startPoint y: 127, endPoint x: 27, endPoint y: 132, distance: 26.9
click at [126, 329] on input "range" at bounding box center [161, 373] width 71 height 9
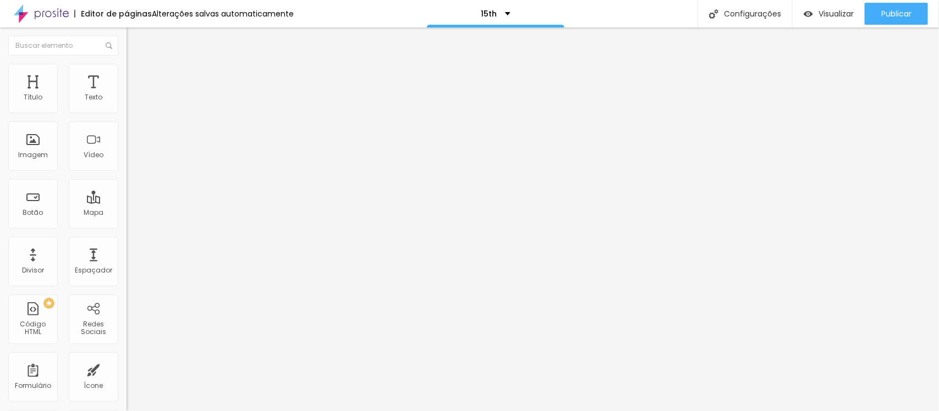
click at [126, 72] on li "Estilo" at bounding box center [189, 69] width 126 height 11
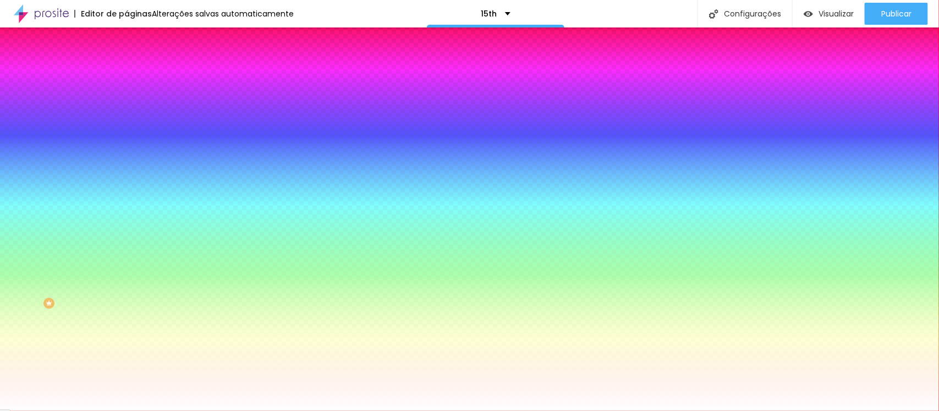
click at [136, 65] on span "Conteúdo" at bounding box center [153, 60] width 34 height 9
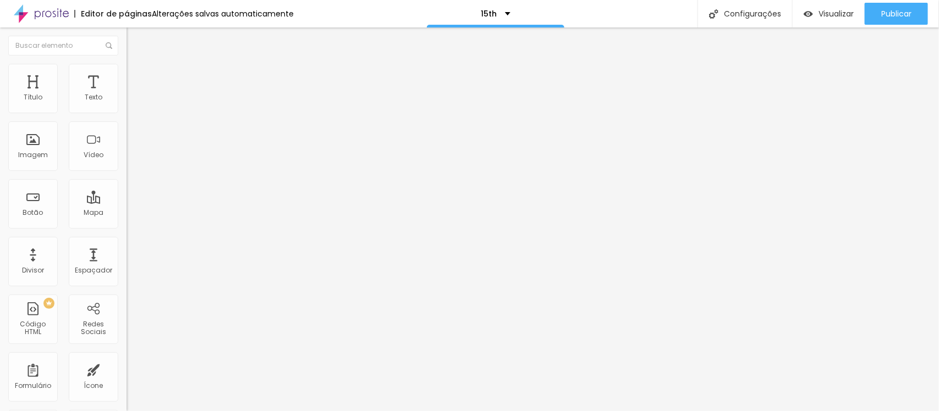
click at [126, 69] on ul "Conteúdo Estilo Avançado" at bounding box center [189, 69] width 126 height 33
click at [126, 70] on img at bounding box center [131, 69] width 10 height 10
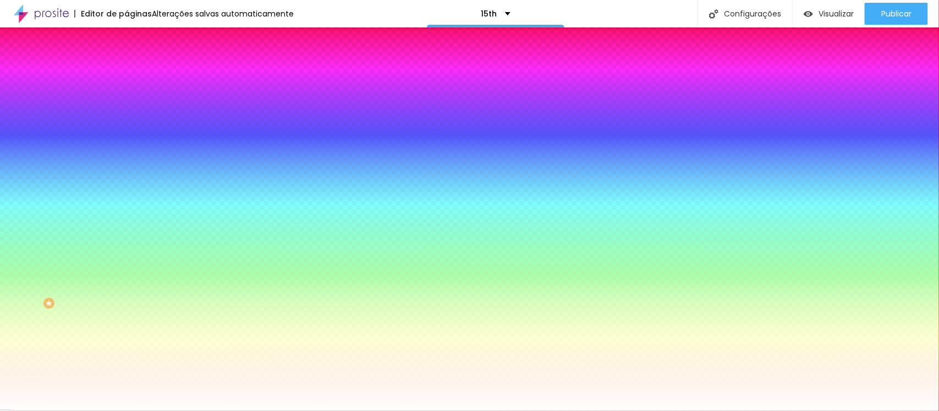
click at [126, 161] on input "#FFFFFF" at bounding box center [192, 155] width 132 height 11
click at [126, 150] on div at bounding box center [189, 150] width 126 height 0
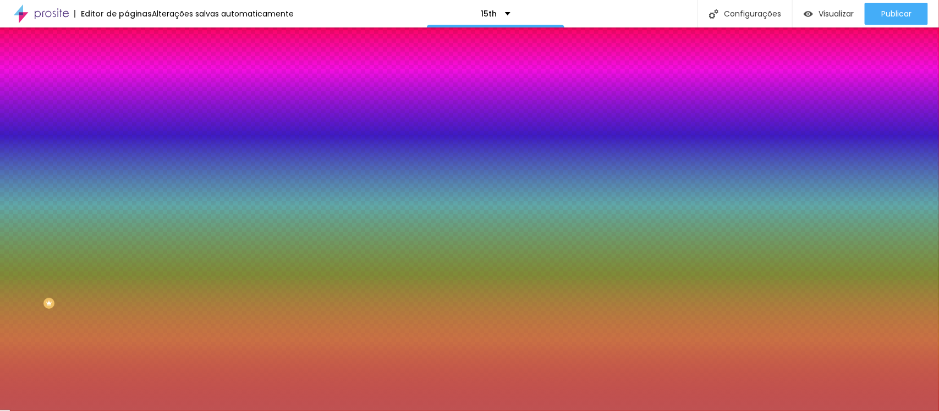
click at [58, 234] on div at bounding box center [469, 205] width 939 height 411
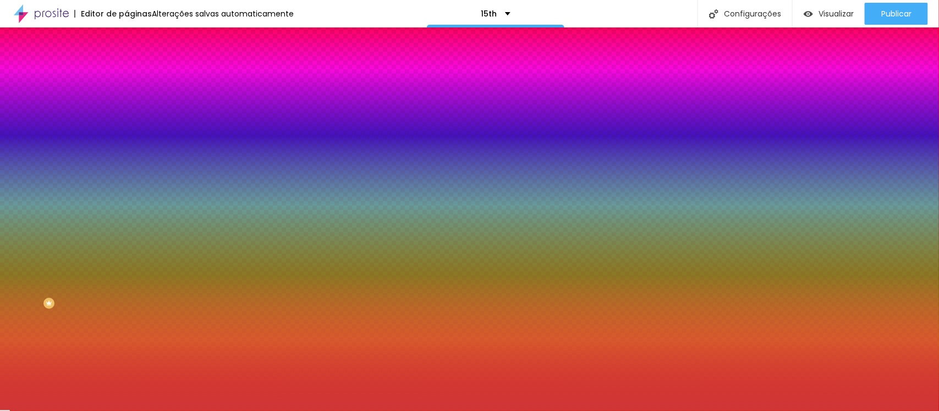
click at [70, 229] on div at bounding box center [469, 205] width 939 height 411
click at [74, 219] on div at bounding box center [469, 205] width 939 height 411
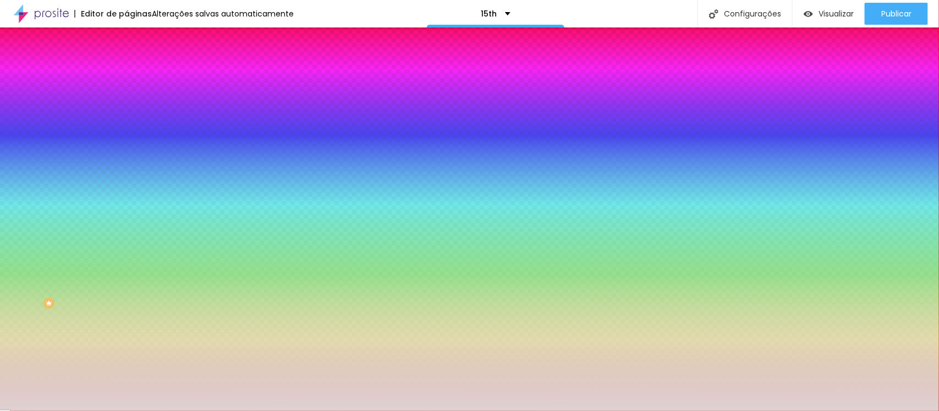
click at [21, 224] on div at bounding box center [469, 205] width 939 height 411
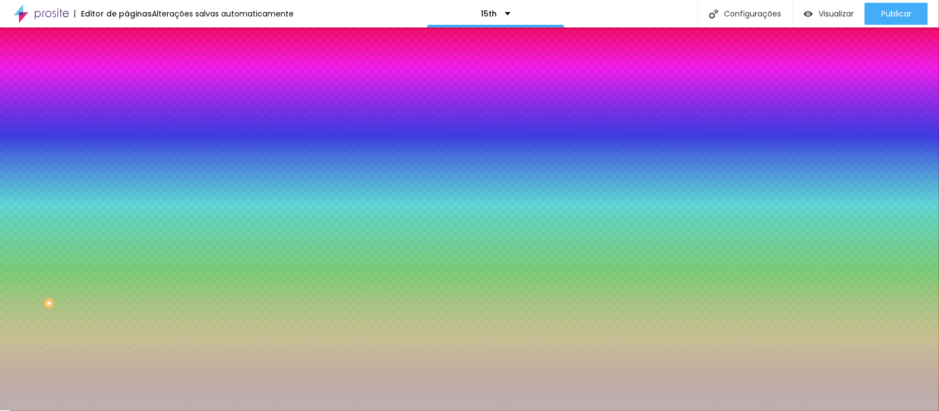
click at [21, 235] on div at bounding box center [469, 205] width 939 height 411
click at [126, 161] on div "Cor de fundo Voltar ao padrão #DED2D2" at bounding box center [189, 145] width 126 height 30
click at [126, 150] on div at bounding box center [189, 150] width 126 height 0
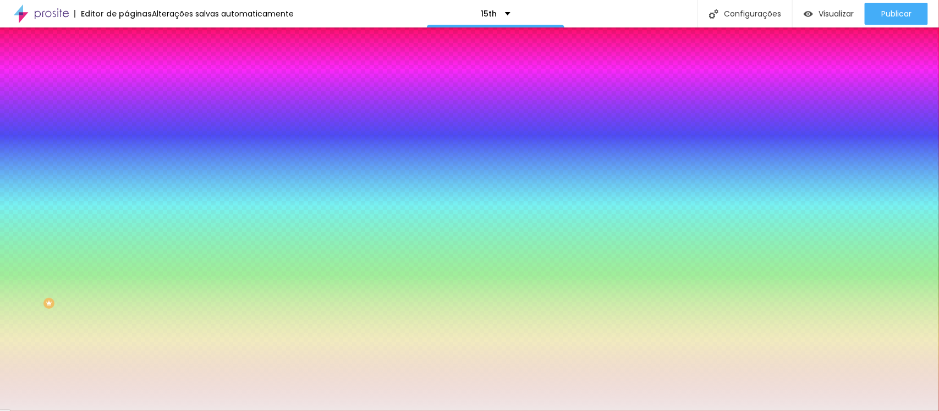
click at [20, 219] on div at bounding box center [469, 205] width 939 height 411
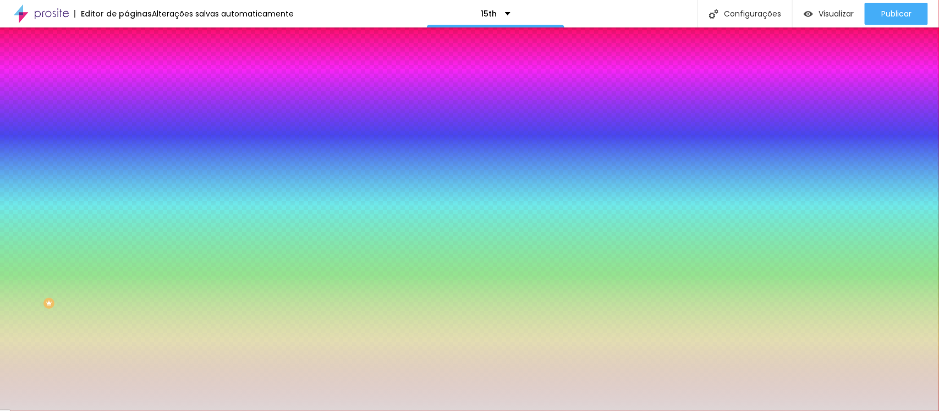
click at [20, 224] on div at bounding box center [469, 205] width 939 height 411
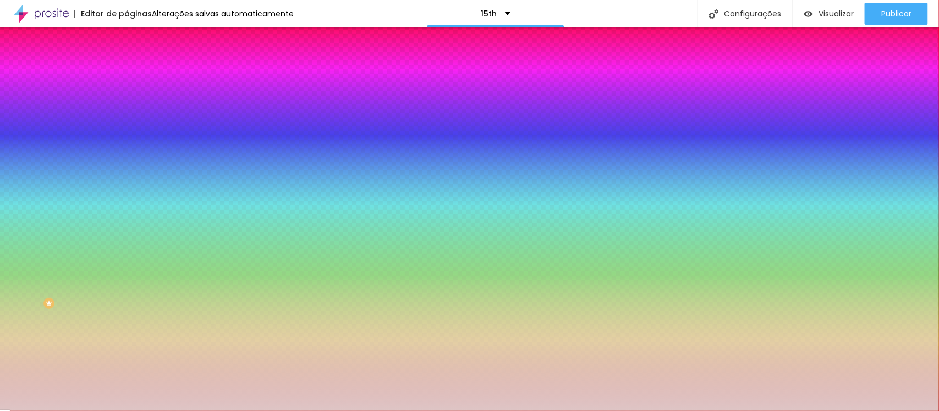
click at [25, 224] on div at bounding box center [469, 205] width 939 height 411
click at [126, 161] on div at bounding box center [189, 161] width 126 height 0
click at [126, 150] on div at bounding box center [189, 150] width 126 height 0
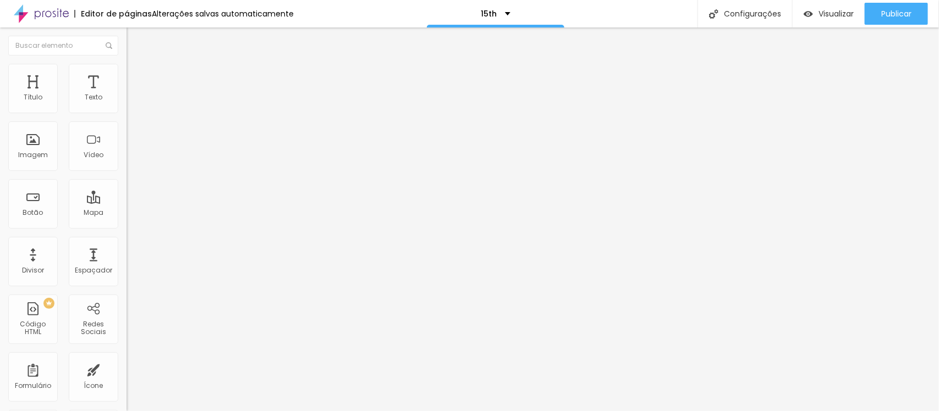
click at [126, 68] on img at bounding box center [131, 69] width 10 height 10
click at [126, 75] on li "Avançado" at bounding box center [189, 80] width 126 height 11
click at [126, 67] on li "Estilo" at bounding box center [189, 69] width 126 height 11
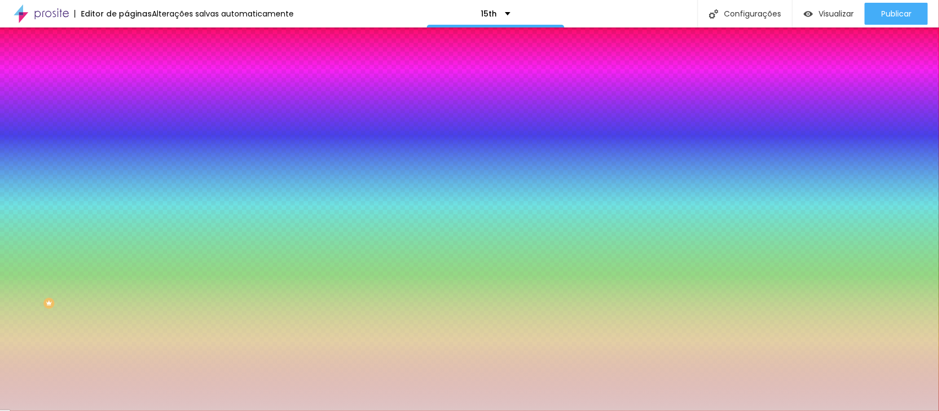
paste input "BDBDB"
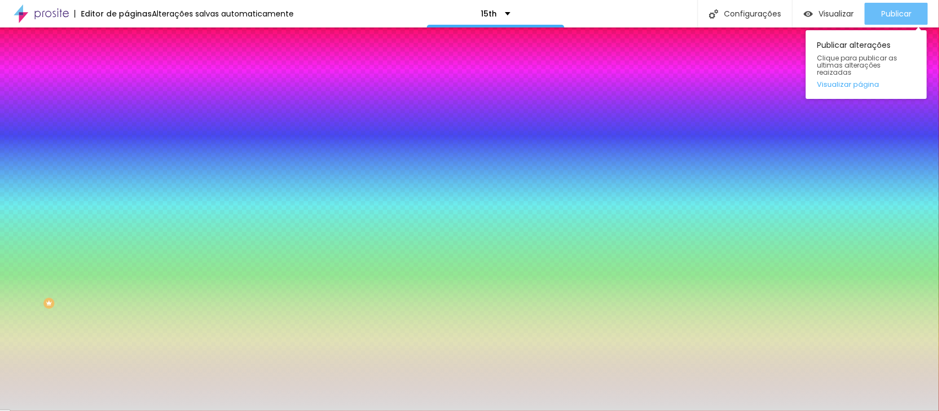
click at [751, 14] on span "Publicar" at bounding box center [896, 13] width 30 height 9
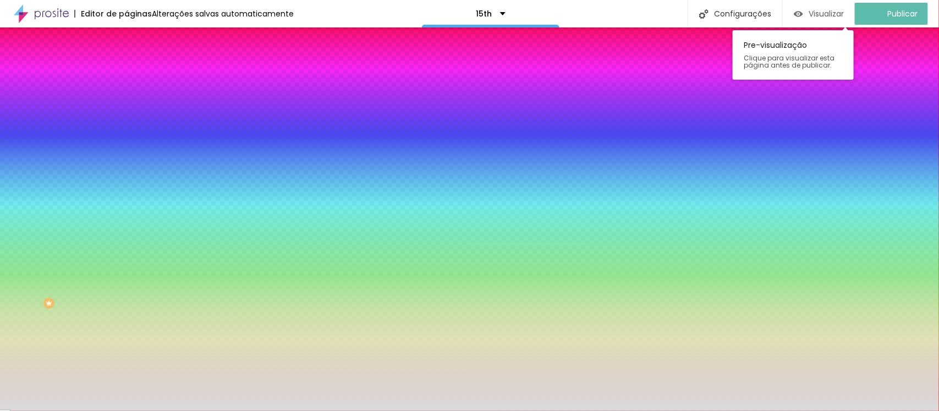
click at [751, 13] on span "Visualizar" at bounding box center [825, 13] width 35 height 9
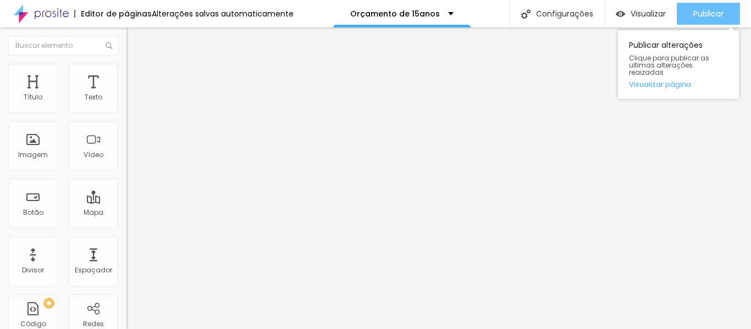
click at [688, 10] on button "Publicar" at bounding box center [708, 14] width 63 height 22
click at [696, 13] on span "Publicar" at bounding box center [708, 13] width 30 height 9
click at [708, 6] on div "Publicar" at bounding box center [708, 14] width 30 height 22
click at [711, 12] on span "Publicar" at bounding box center [708, 13] width 30 height 9
click at [696, 17] on span "Publicar" at bounding box center [708, 13] width 30 height 9
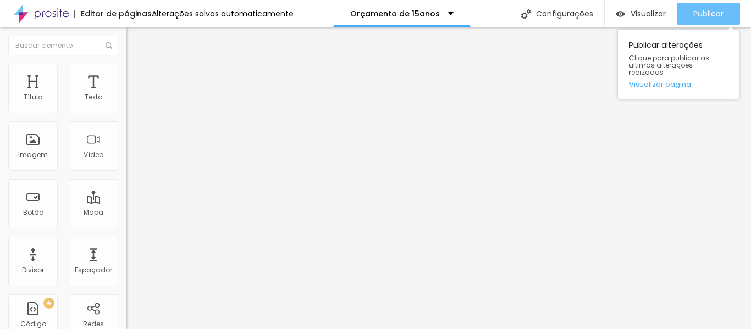
click at [712, 9] on span "Publicar" at bounding box center [708, 13] width 30 height 9
click at [695, 11] on span "Publicar" at bounding box center [708, 13] width 30 height 9
click at [700, 12] on span "Publicar" at bounding box center [708, 13] width 30 height 9
click at [691, 17] on button "Publicar" at bounding box center [708, 14] width 63 height 22
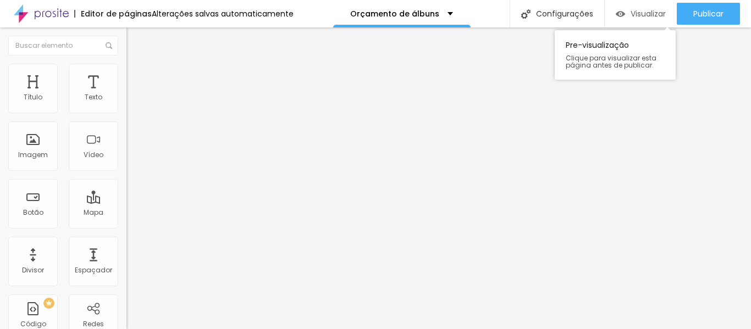
click at [637, 9] on span "Visualizar" at bounding box center [648, 13] width 35 height 9
